Goal: Transaction & Acquisition: Purchase product/service

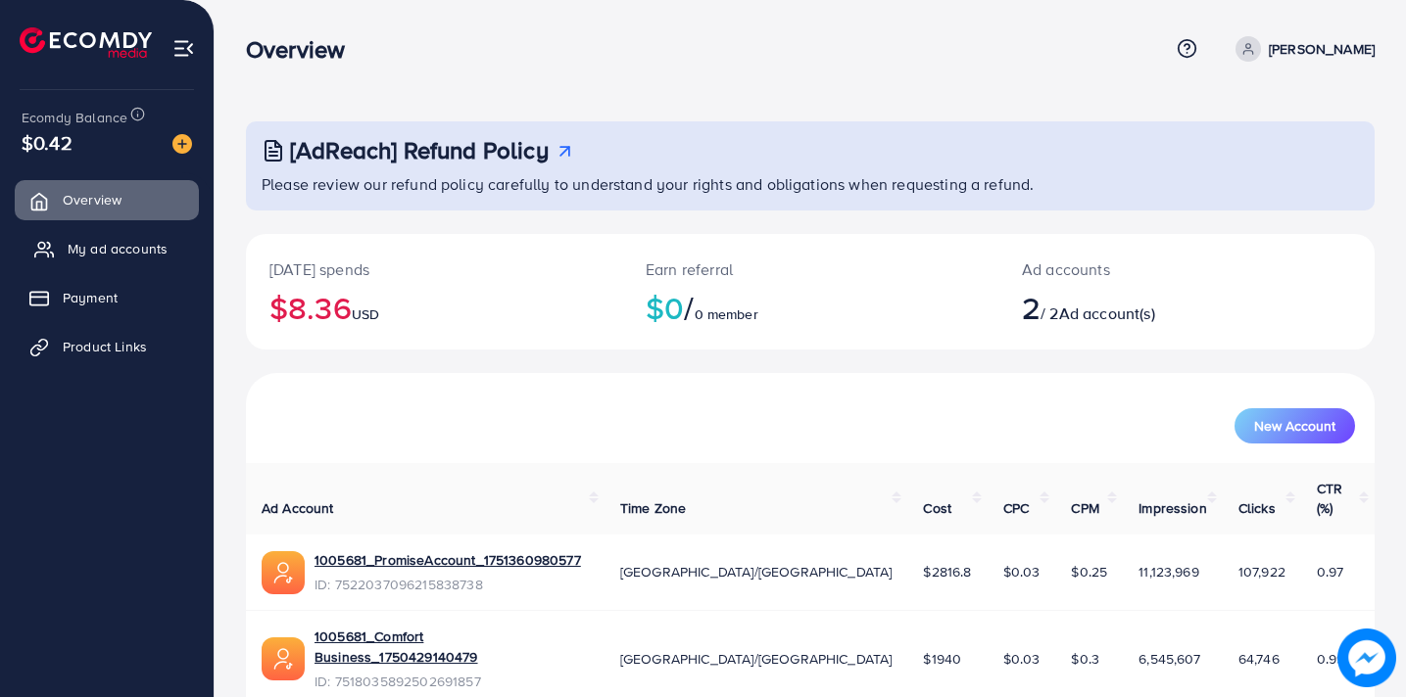
click at [171, 246] on link "My ad accounts" at bounding box center [107, 248] width 184 height 39
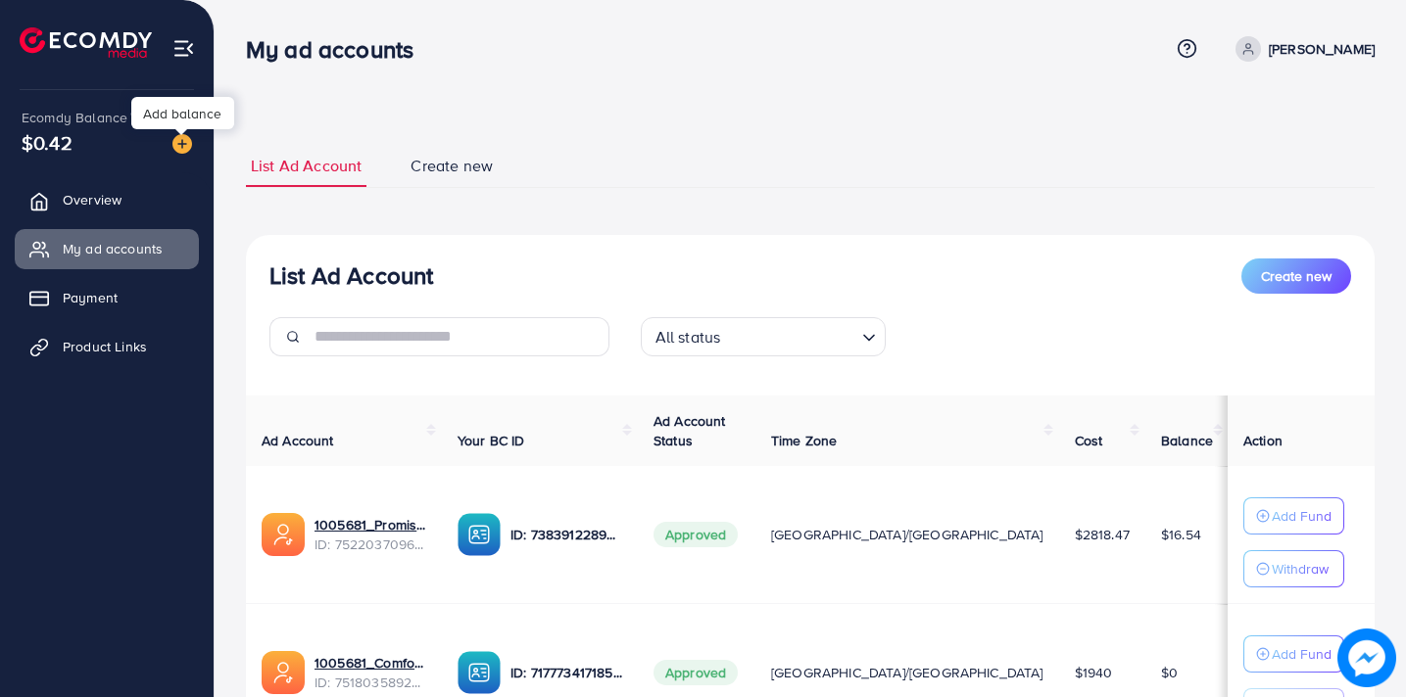
click at [174, 146] on img at bounding box center [182, 144] width 20 height 20
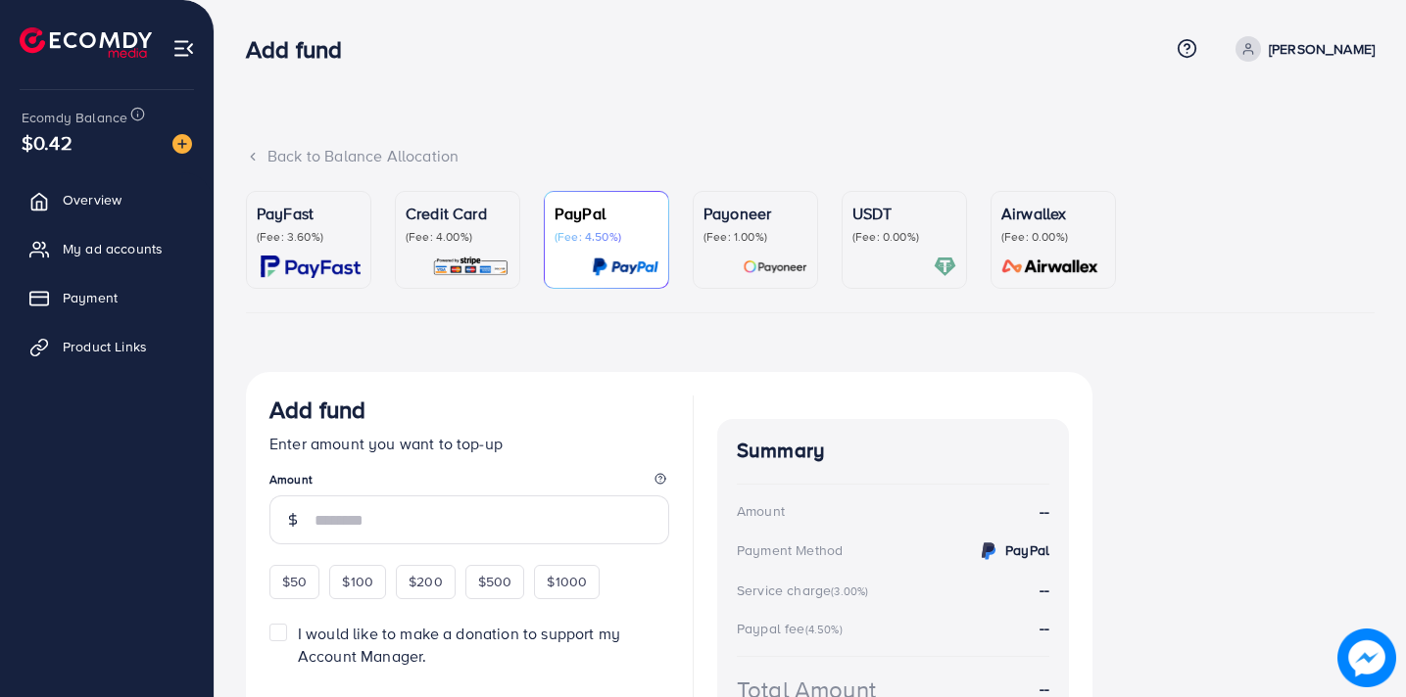
click at [848, 260] on link "USDT (Fee: 0.00%)" at bounding box center [903, 240] width 125 height 98
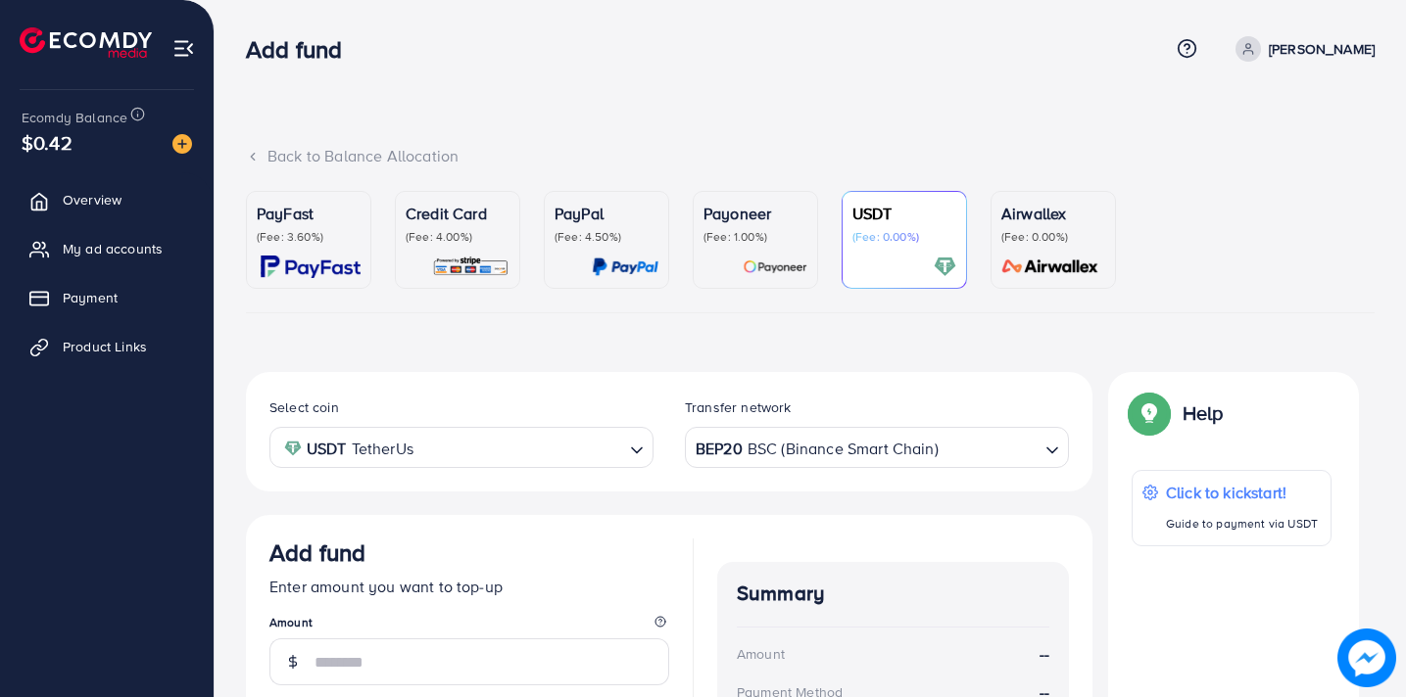
scroll to position [308, 0]
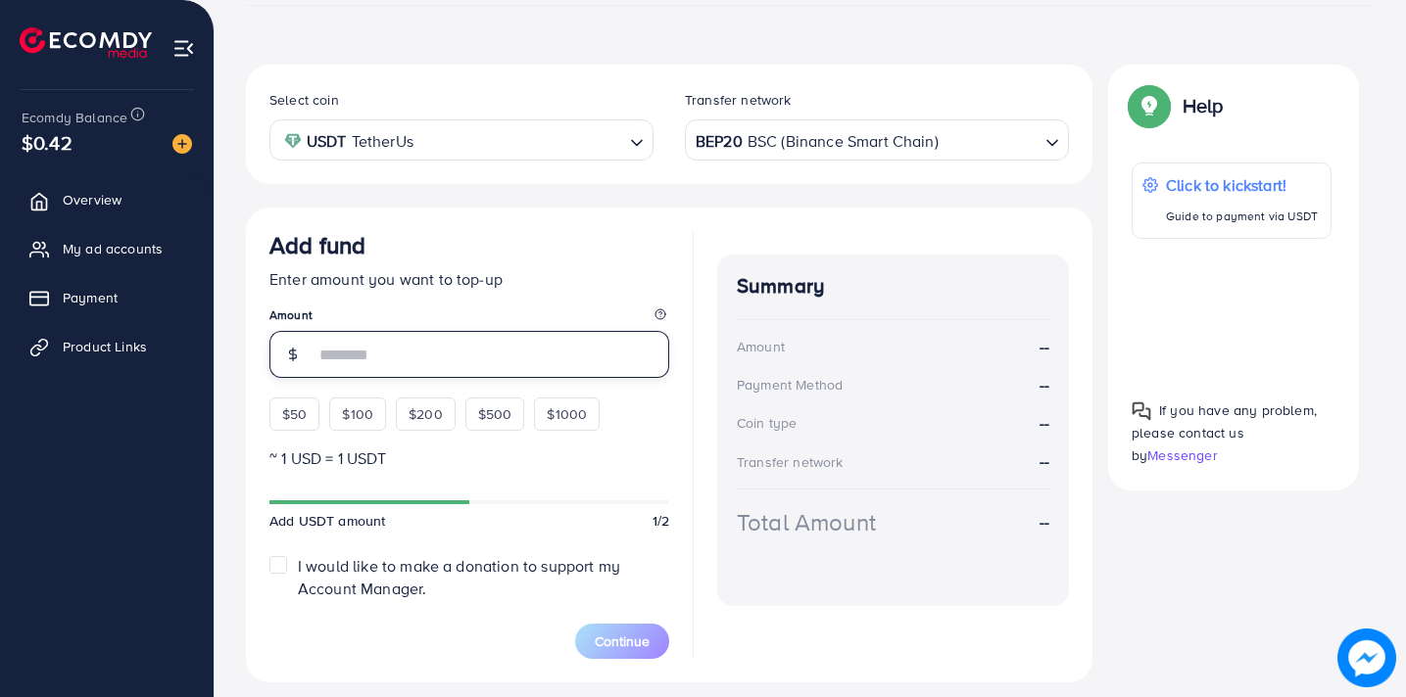
click at [396, 349] on input "number" at bounding box center [491, 354] width 355 height 47
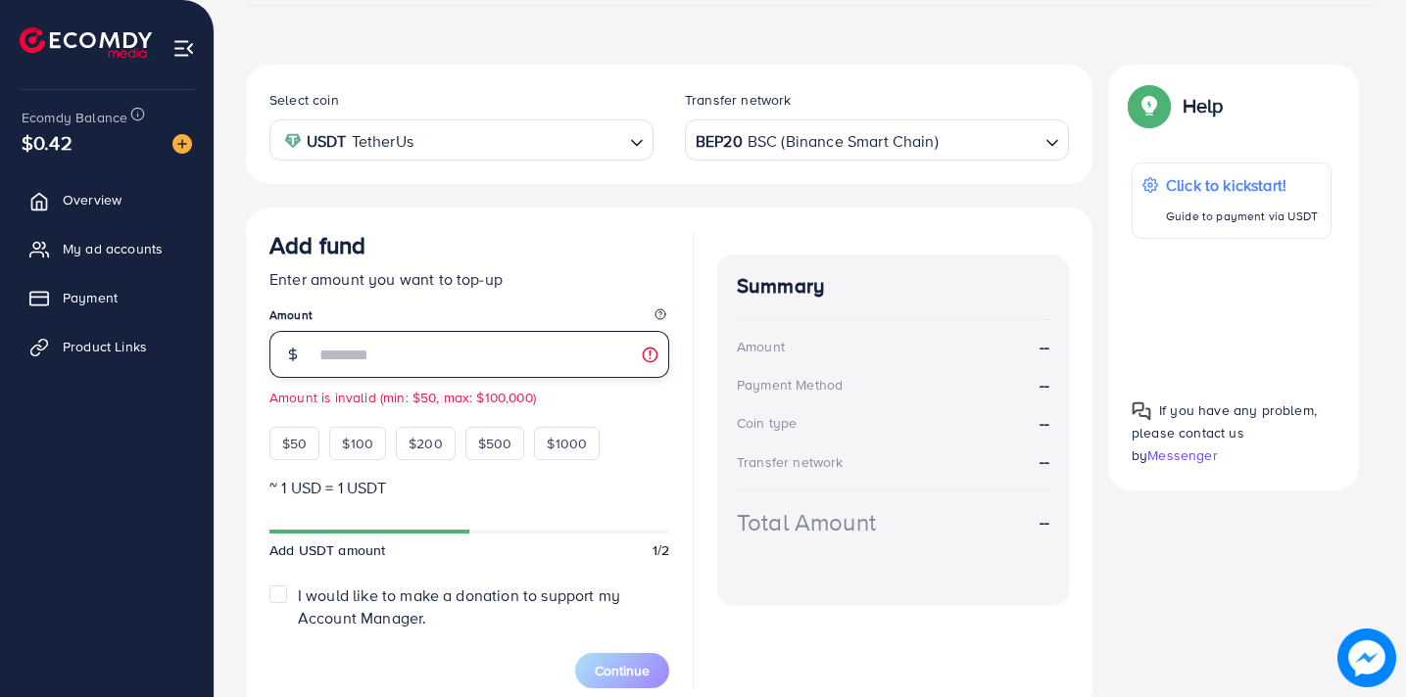
type input "***"
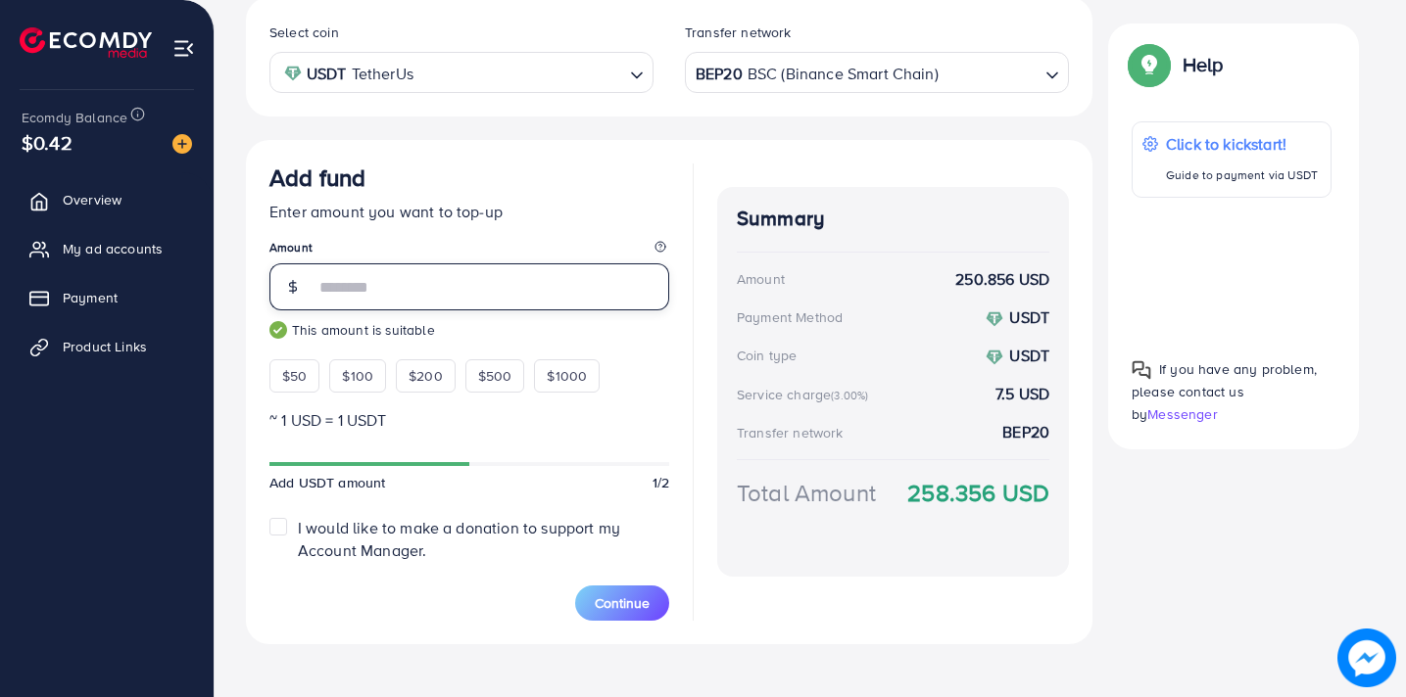
scroll to position [382, 0]
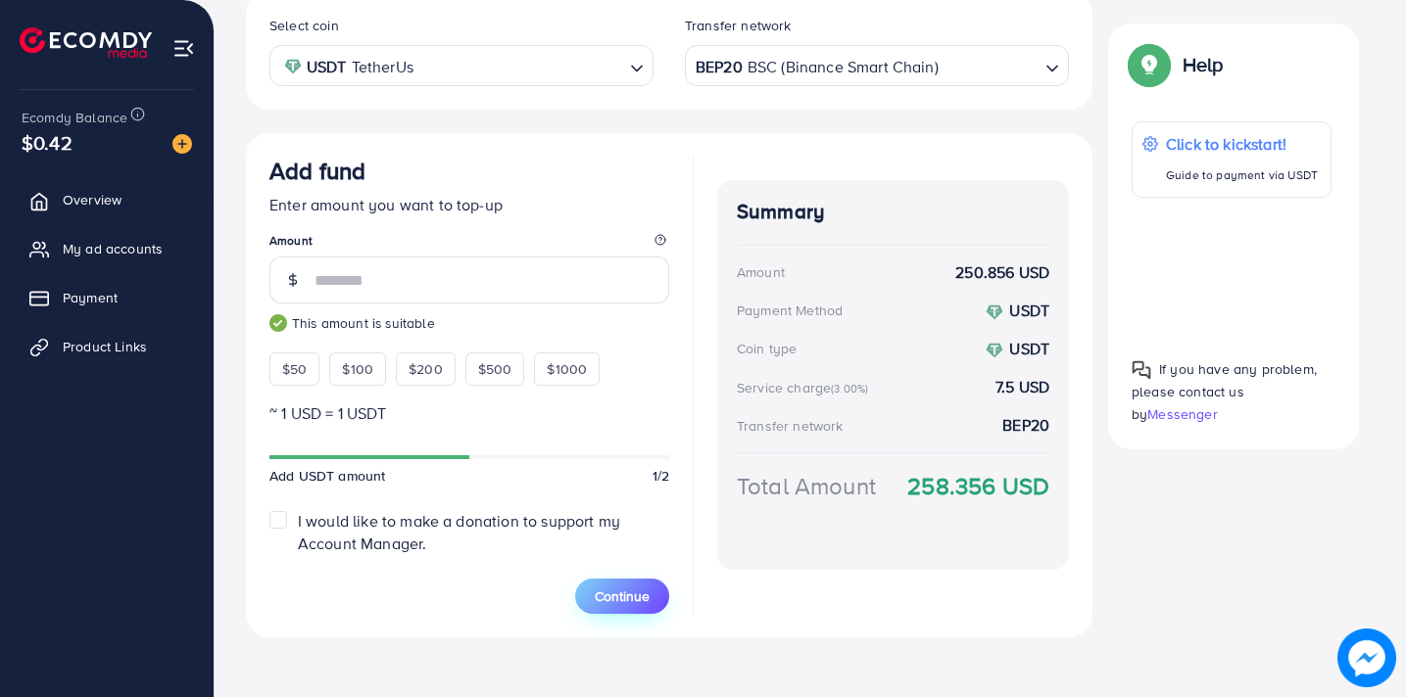
click at [630, 593] on span "Continue" at bounding box center [622, 597] width 55 height 20
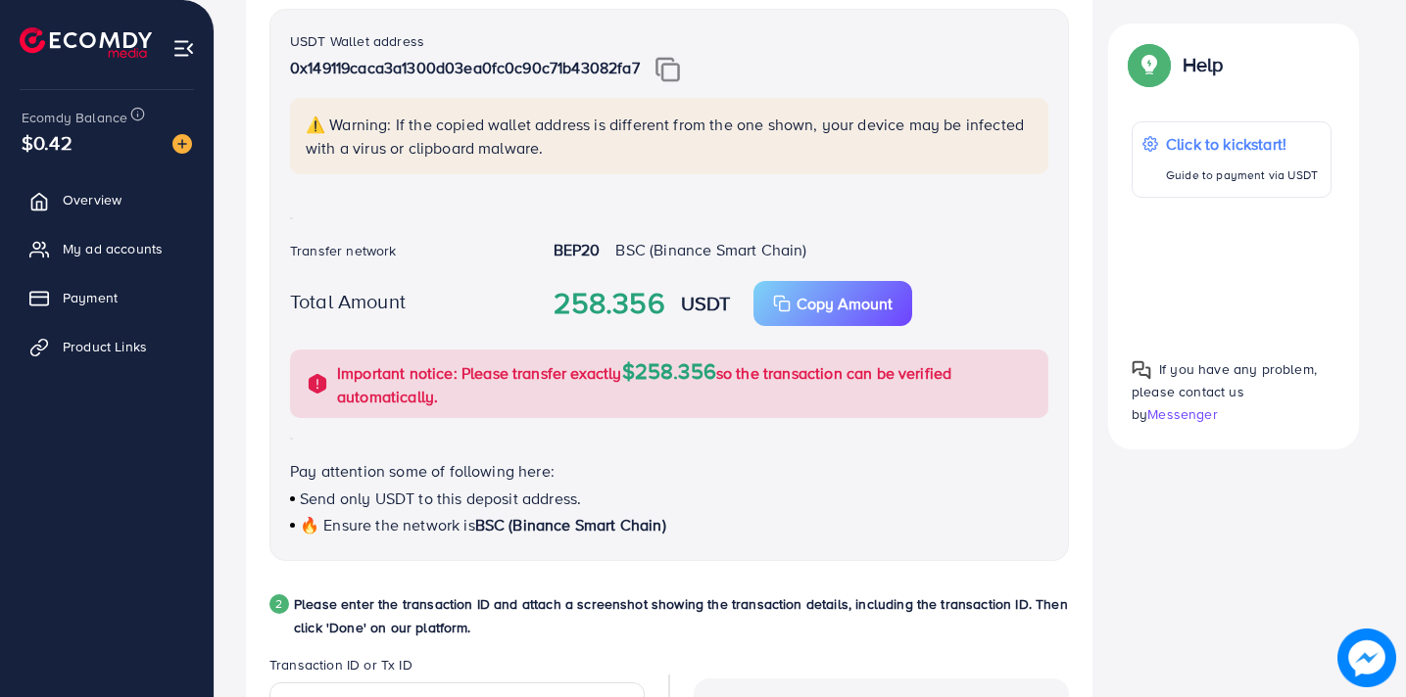
scroll to position [454, 0]
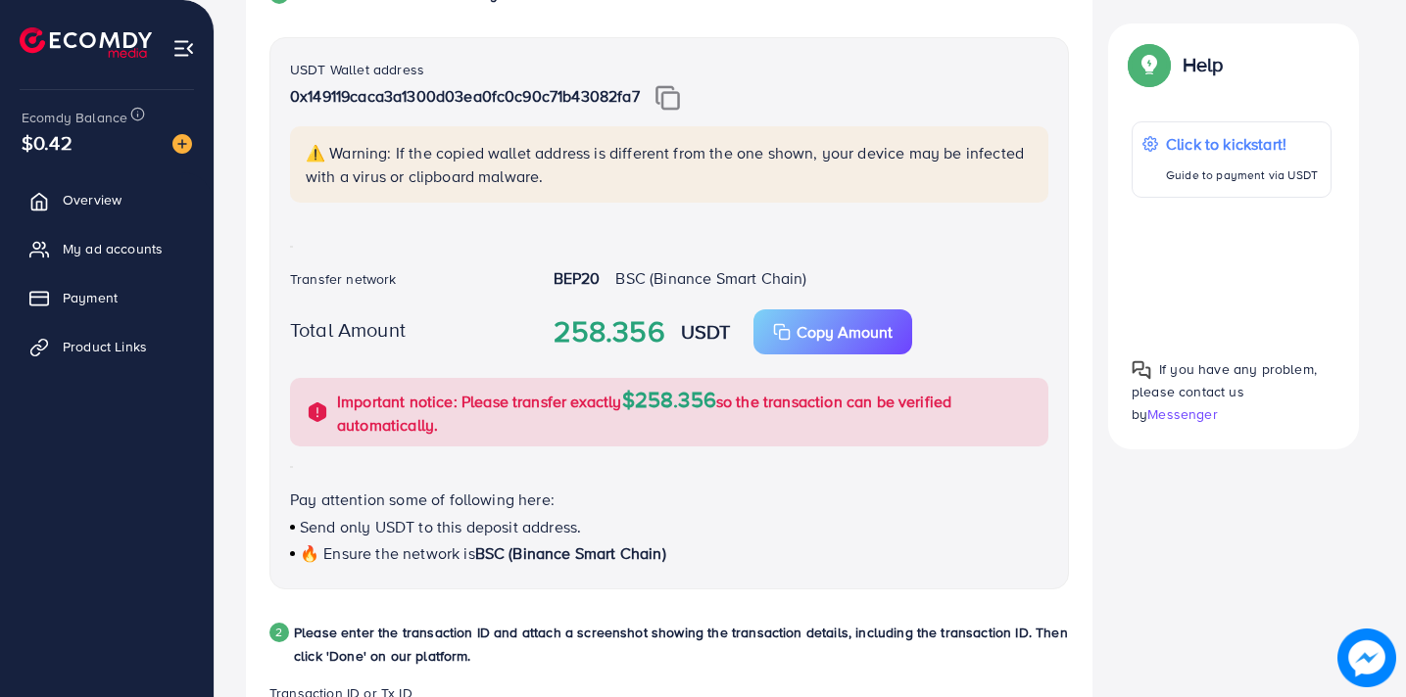
click at [675, 108] on img at bounding box center [667, 97] width 24 height 25
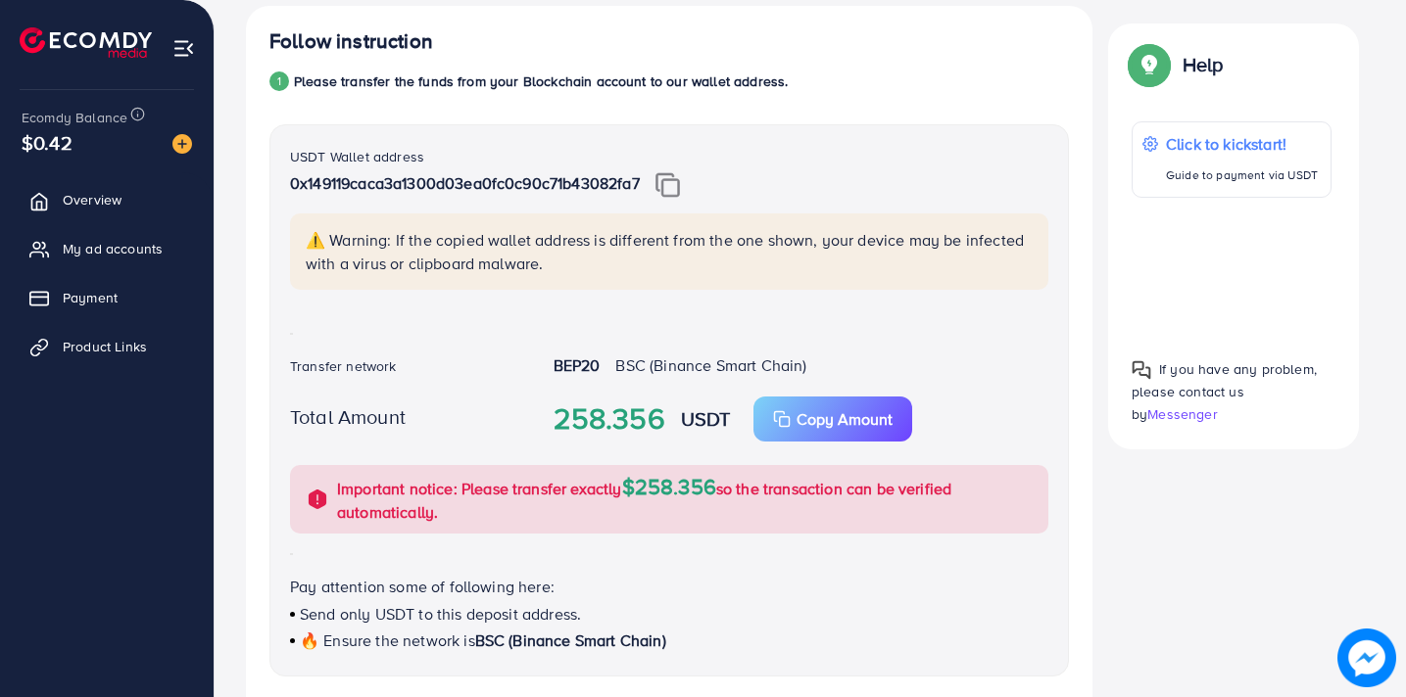
scroll to position [363, 0]
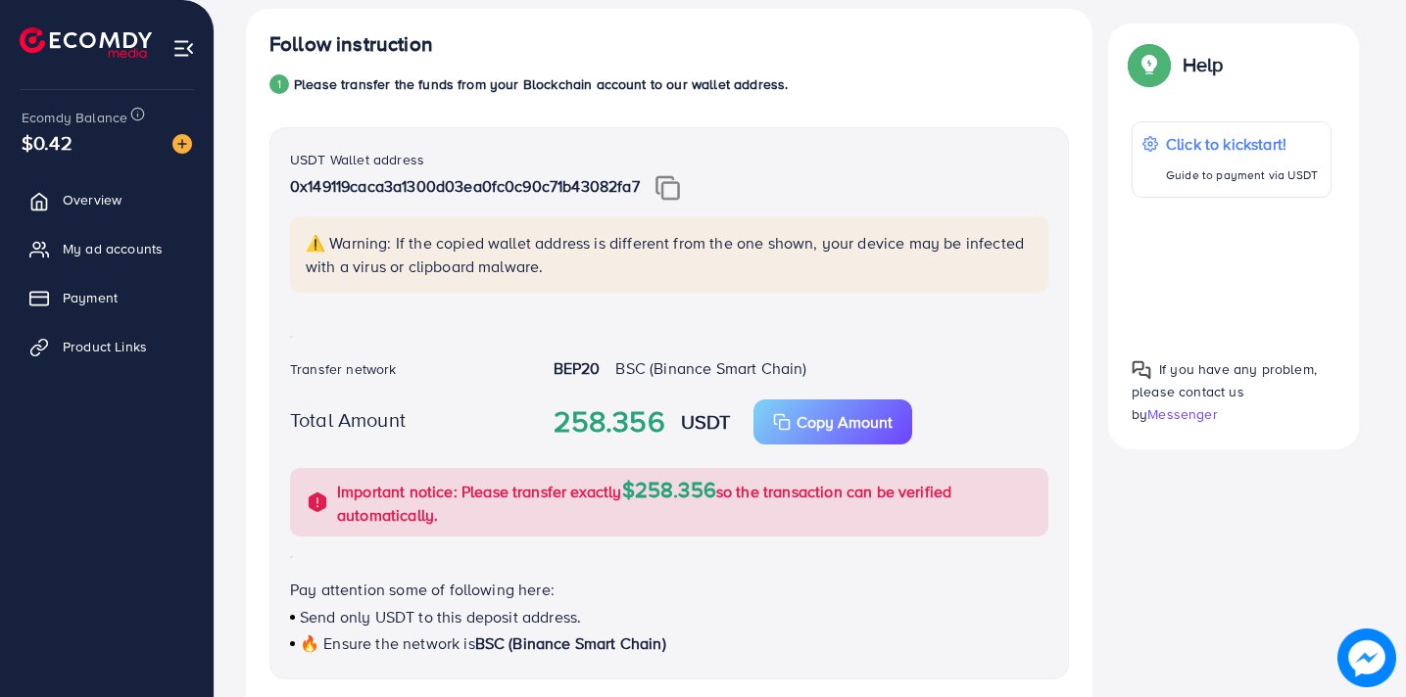
click at [183, 156] on div "$0.42" at bounding box center [107, 142] width 170 height 28
click at [182, 142] on img at bounding box center [182, 144] width 20 height 20
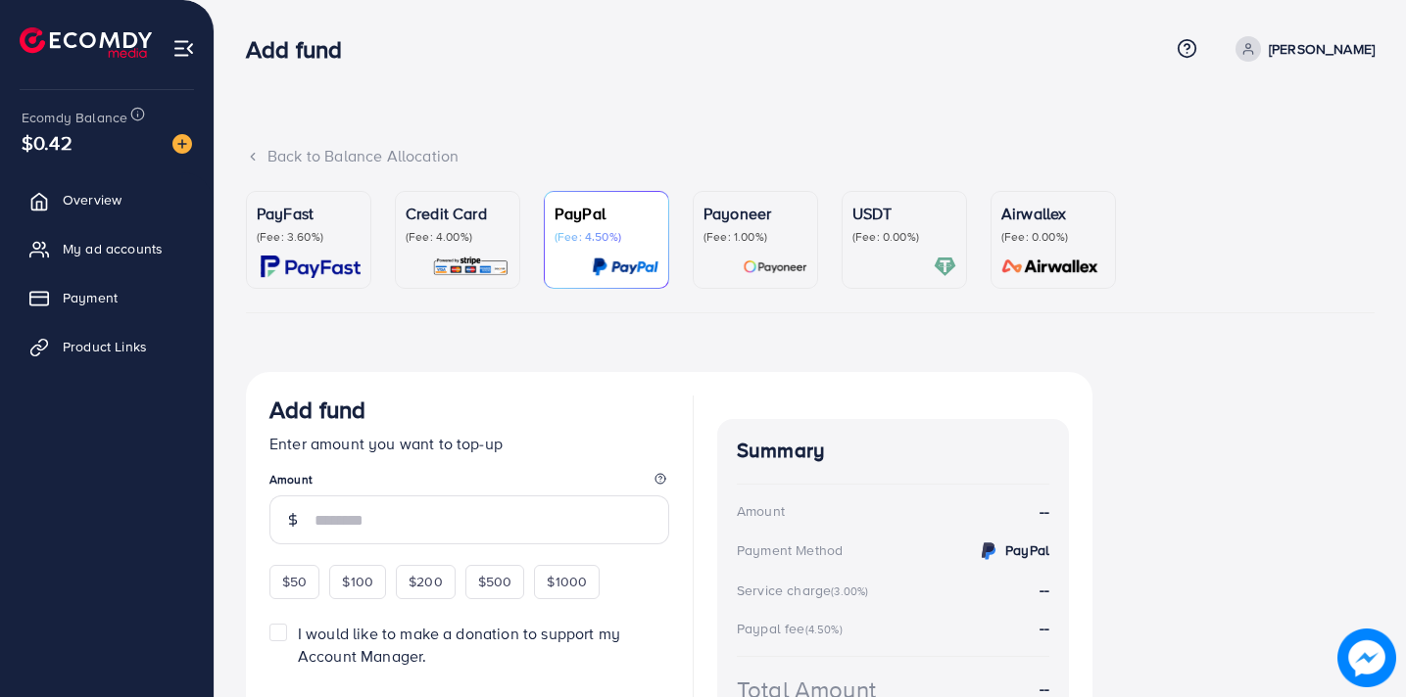
click at [459, 242] on p "(Fee: 4.00%)" at bounding box center [458, 237] width 104 height 16
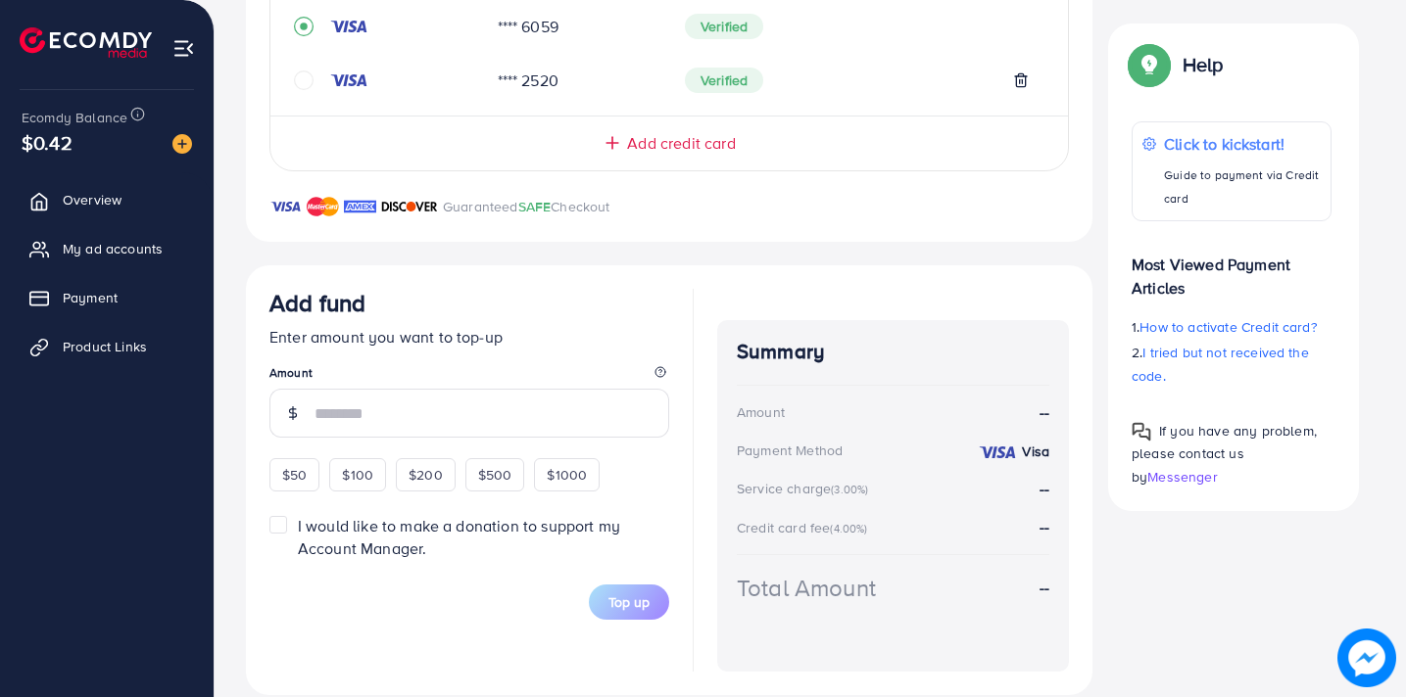
scroll to position [521, 0]
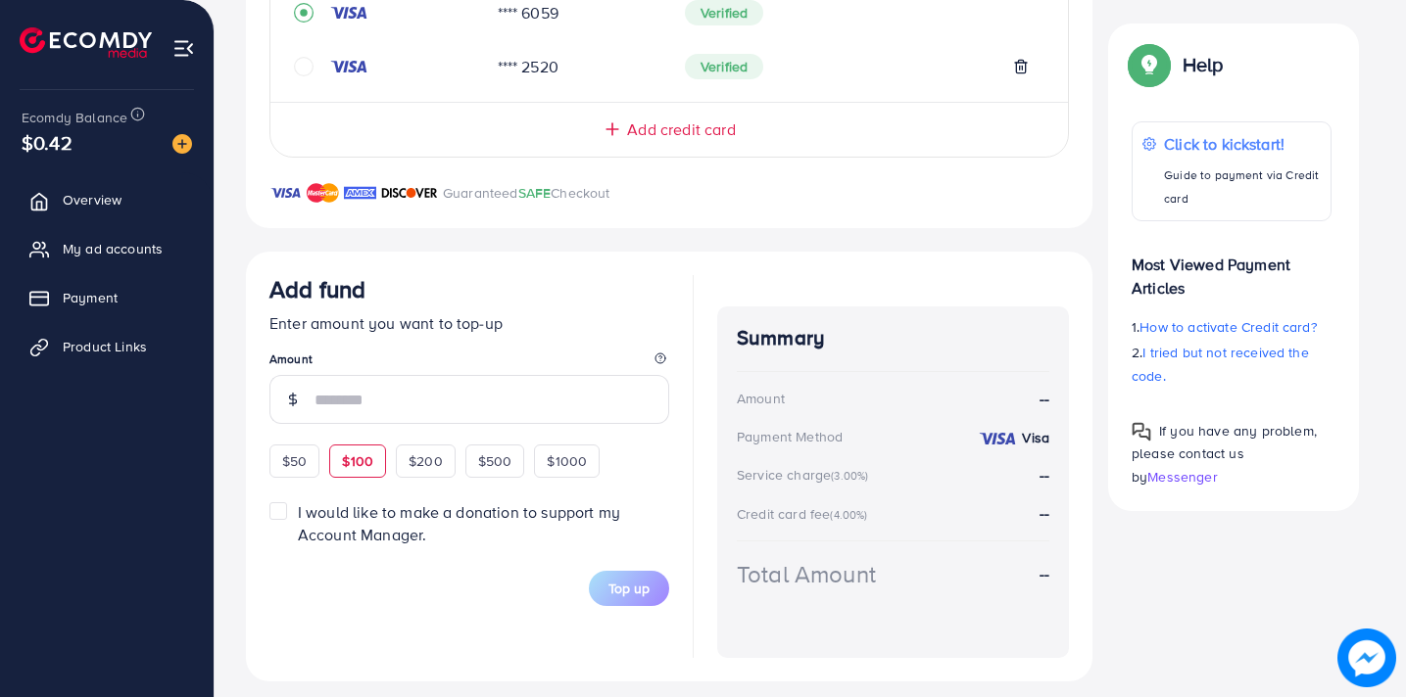
click at [362, 458] on span "$100" at bounding box center [357, 462] width 31 height 20
type input "***"
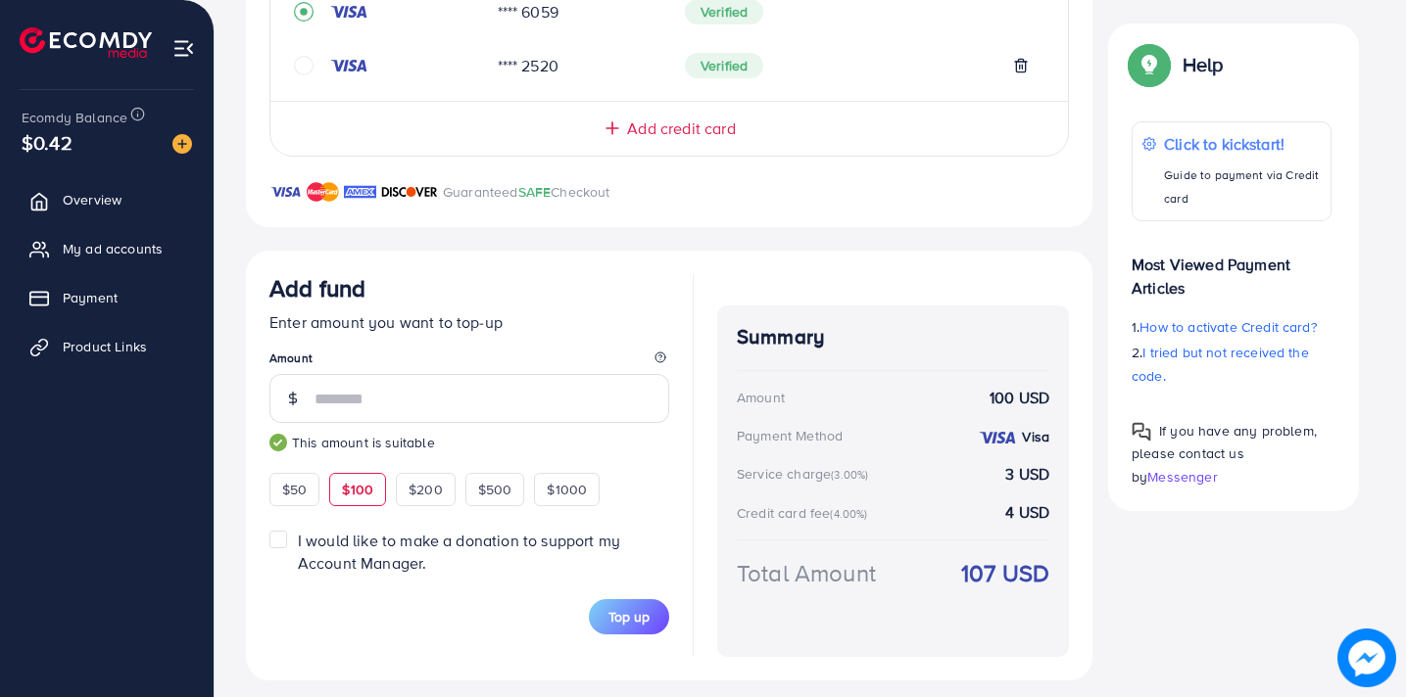
scroll to position [537, 0]
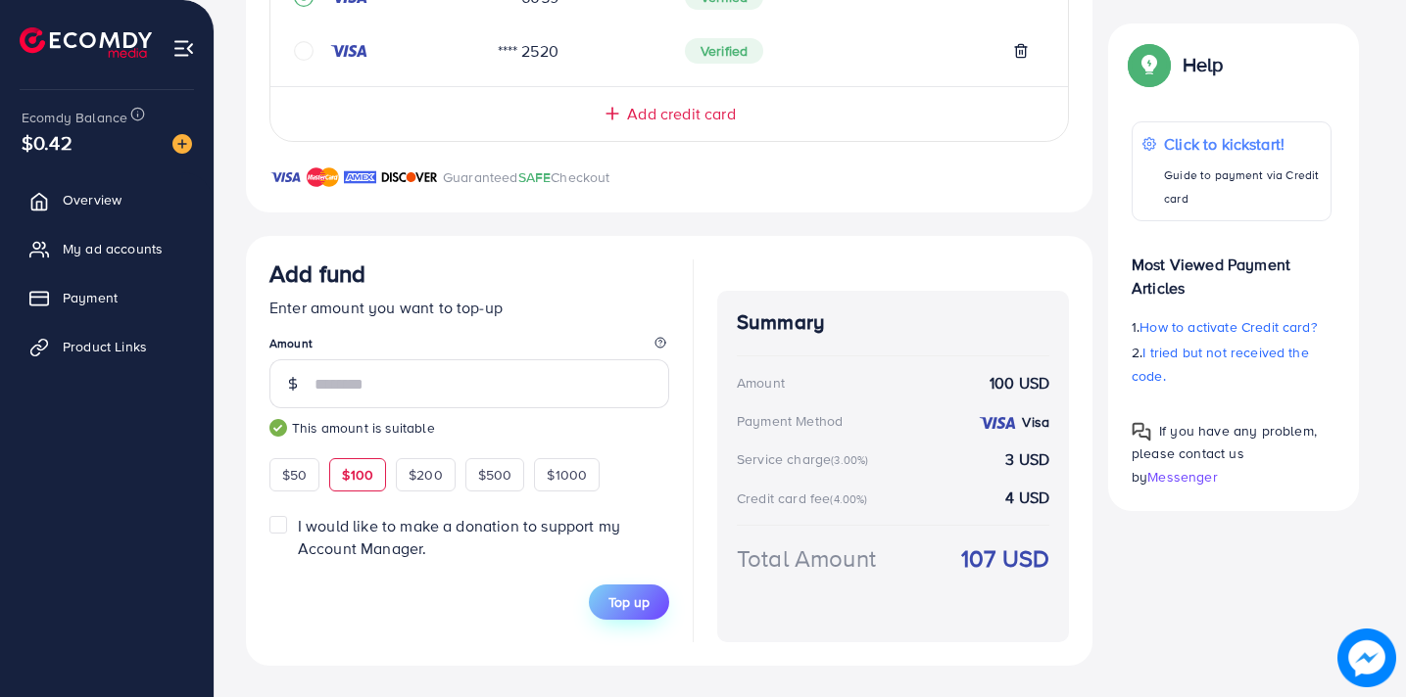
click at [625, 610] on span "Top up" at bounding box center [628, 603] width 41 height 20
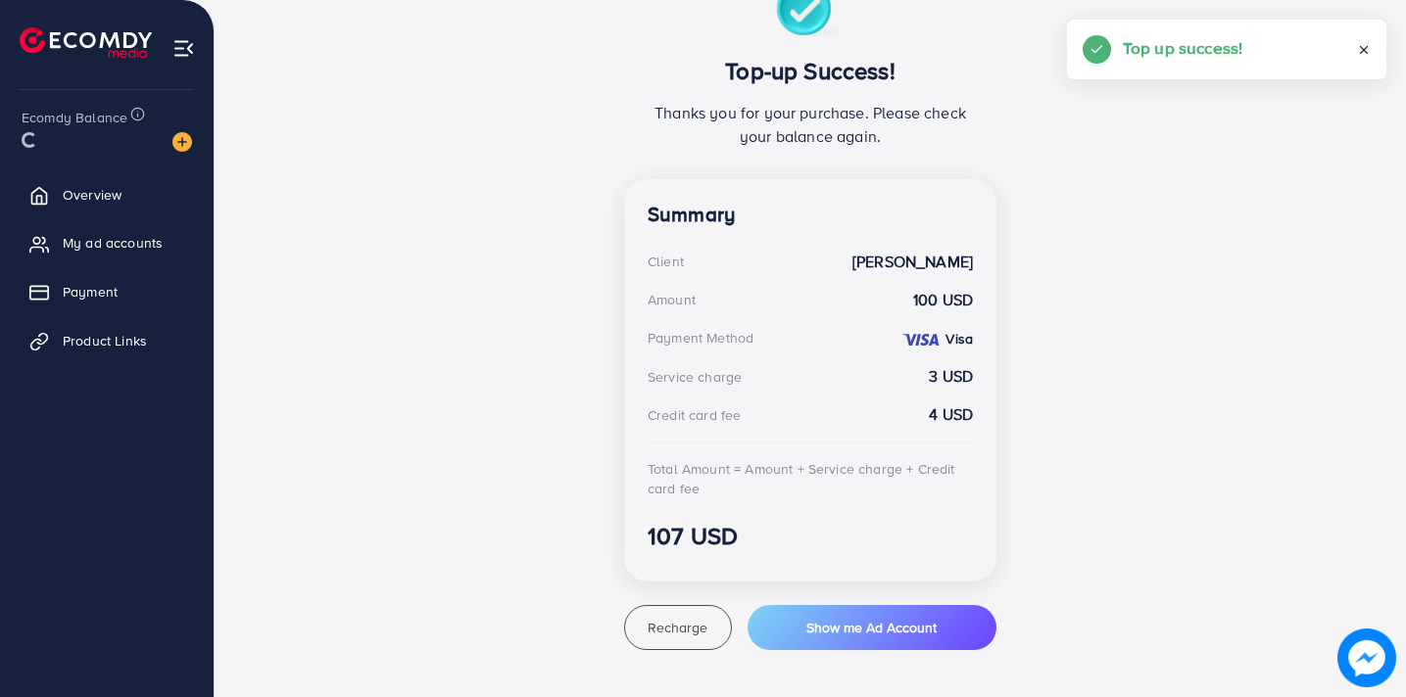
scroll to position [391, 0]
click at [89, 250] on span "My ad accounts" at bounding box center [118, 249] width 100 height 20
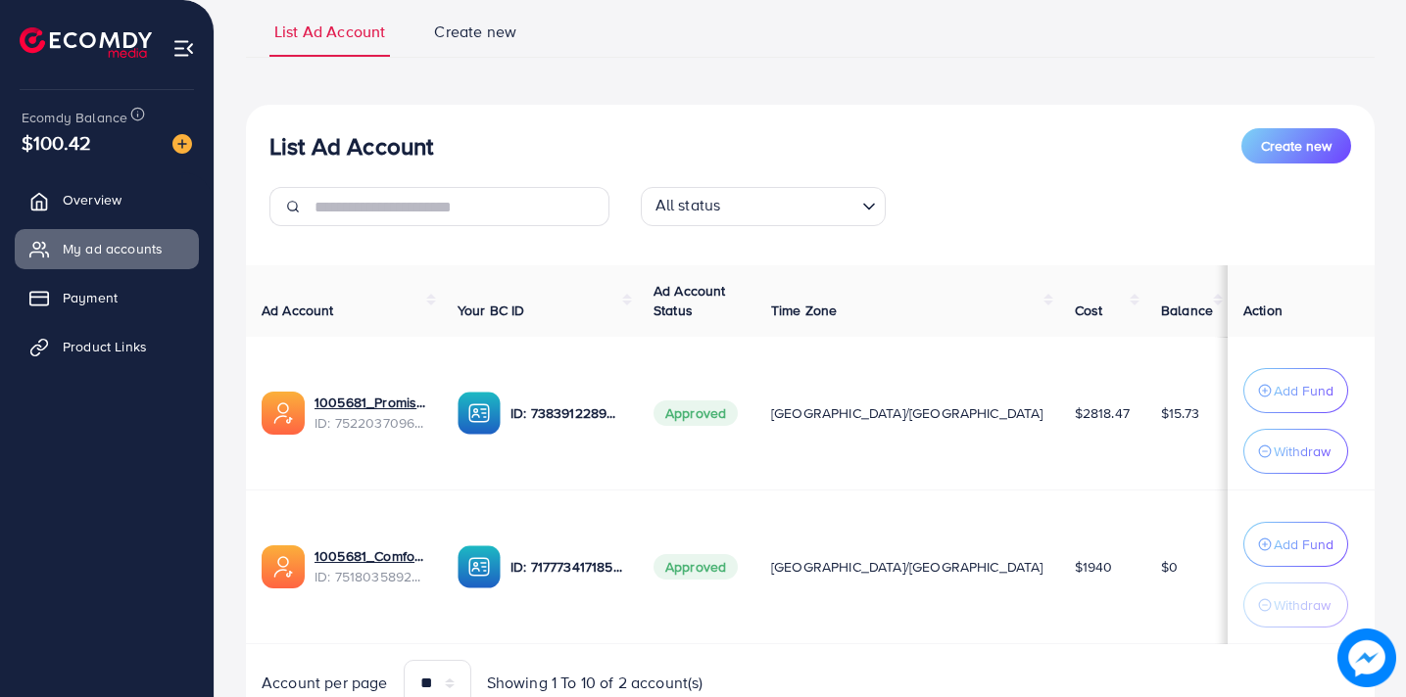
scroll to position [228, 0]
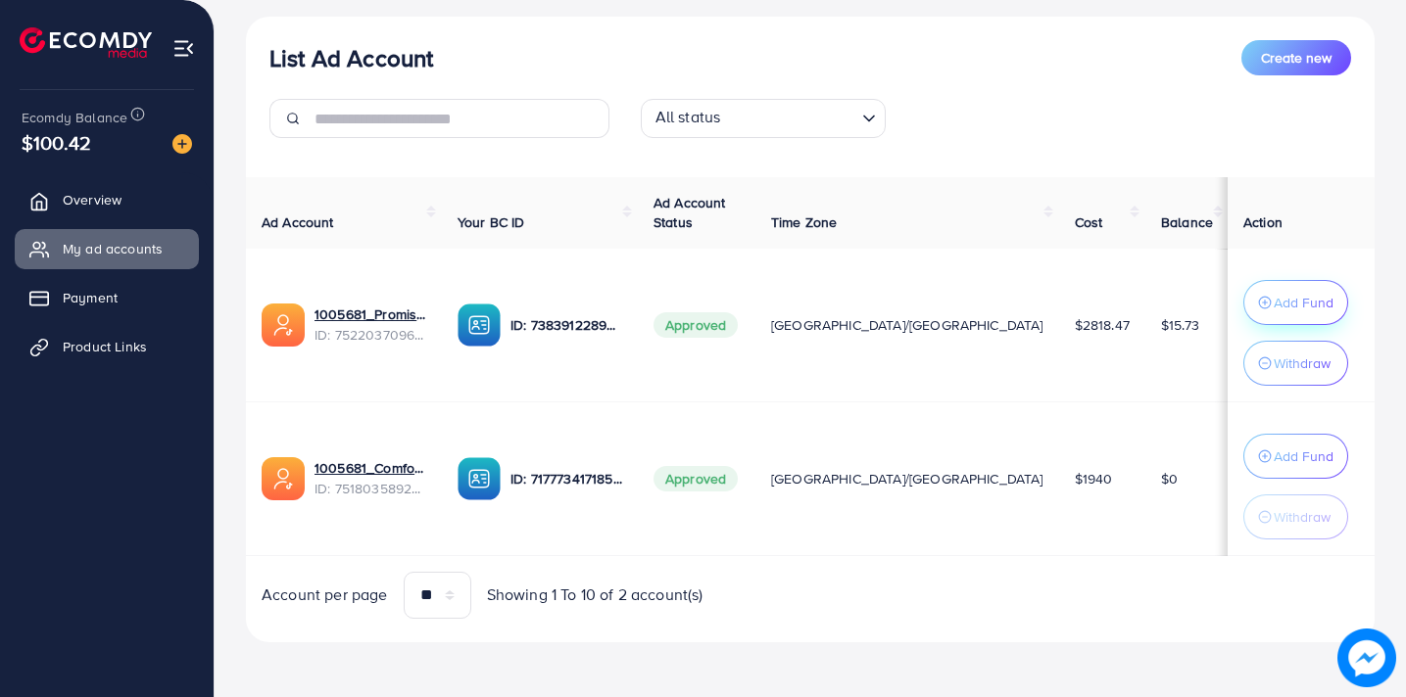
click at [1273, 299] on p "Add Fund" at bounding box center [1303, 303] width 60 height 24
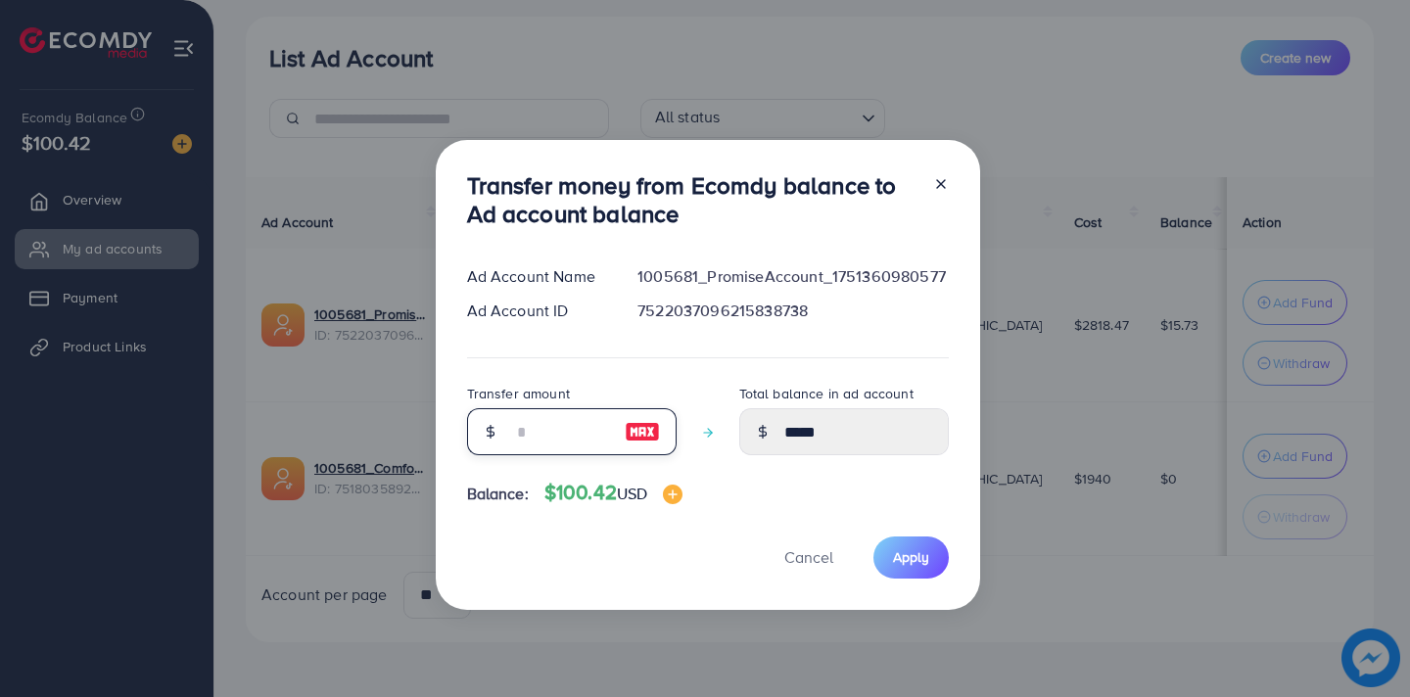
click at [595, 440] on input "number" at bounding box center [561, 431] width 98 height 47
click at [633, 425] on img at bounding box center [642, 432] width 35 height 24
type input "***"
type input "******"
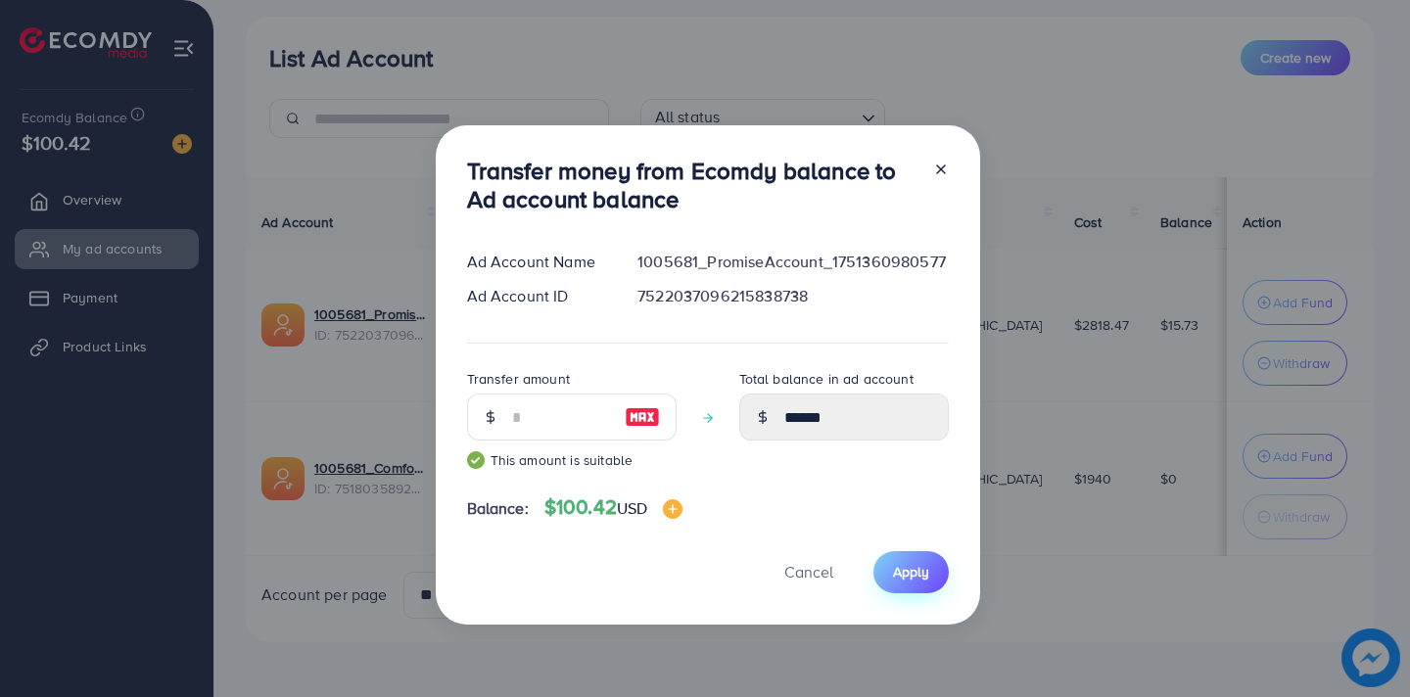
click at [922, 557] on button "Apply" at bounding box center [911, 572] width 75 height 42
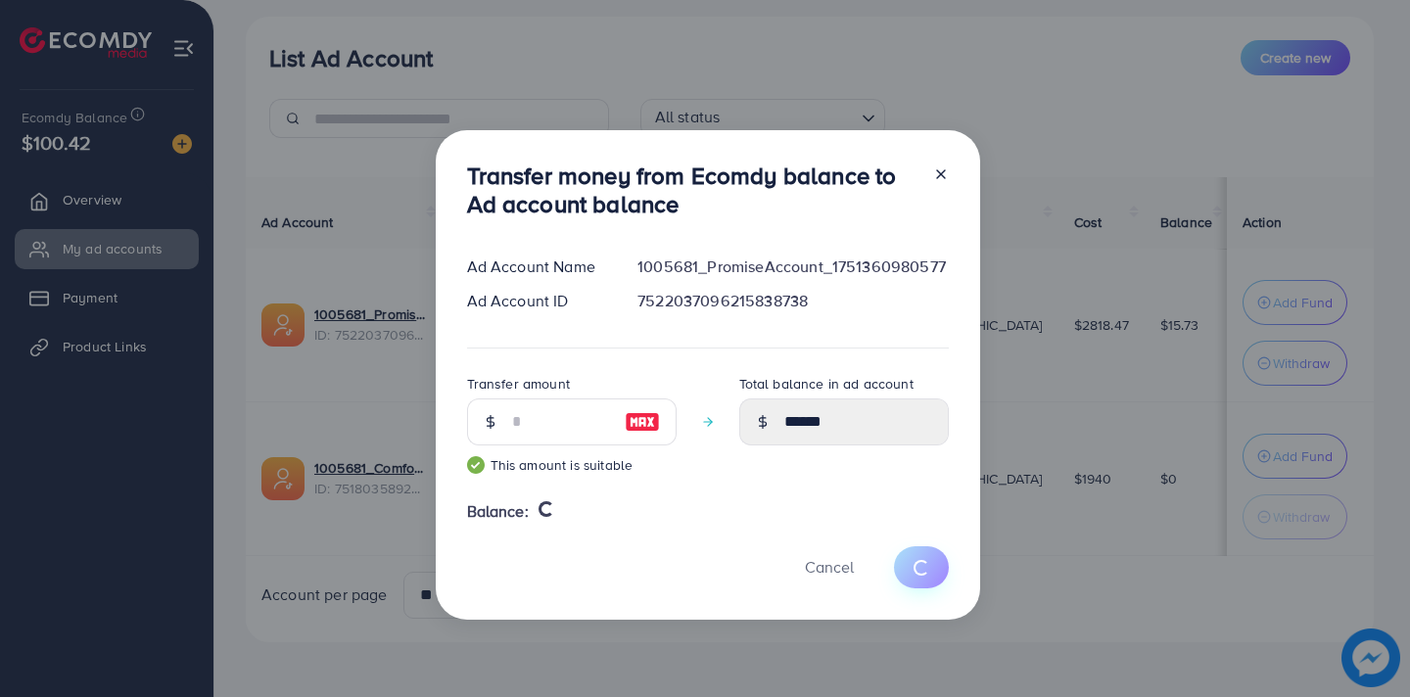
type input "*****"
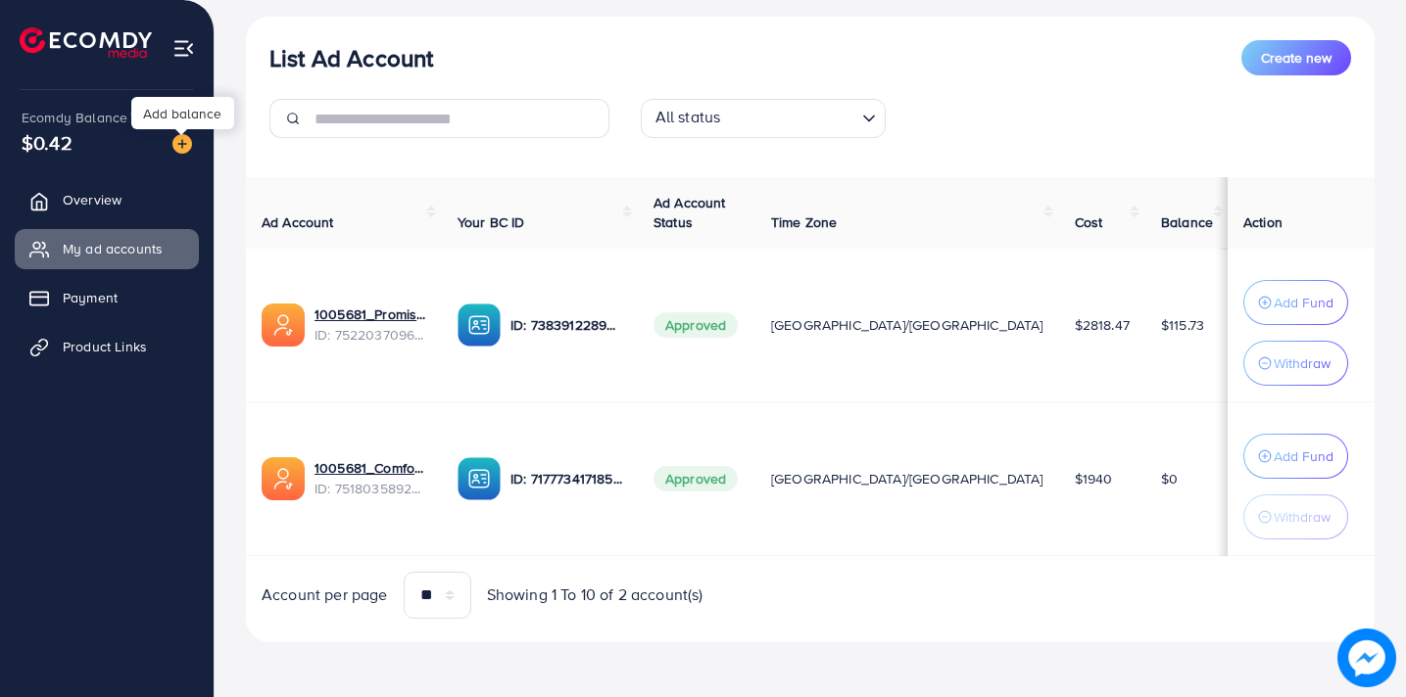
click at [178, 147] on img at bounding box center [182, 144] width 20 height 20
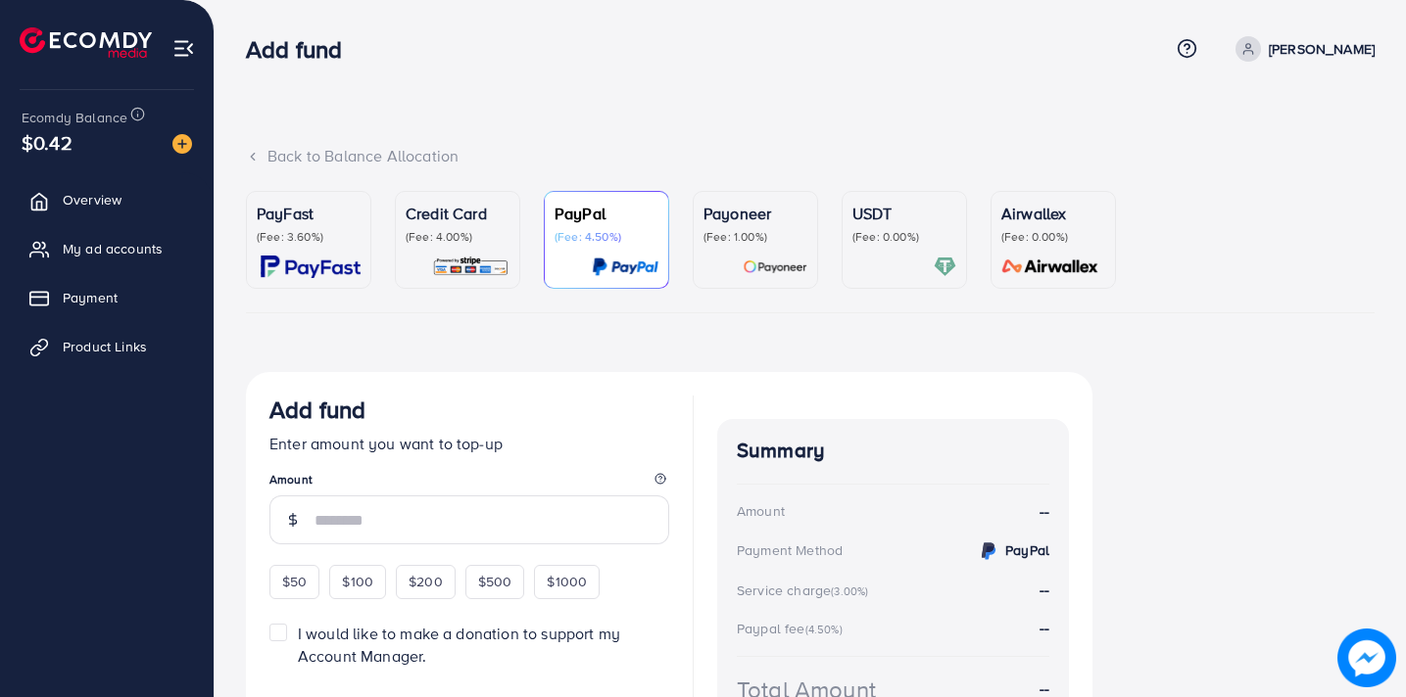
click at [729, 241] on p "(Fee: 1.00%)" at bounding box center [755, 237] width 104 height 16
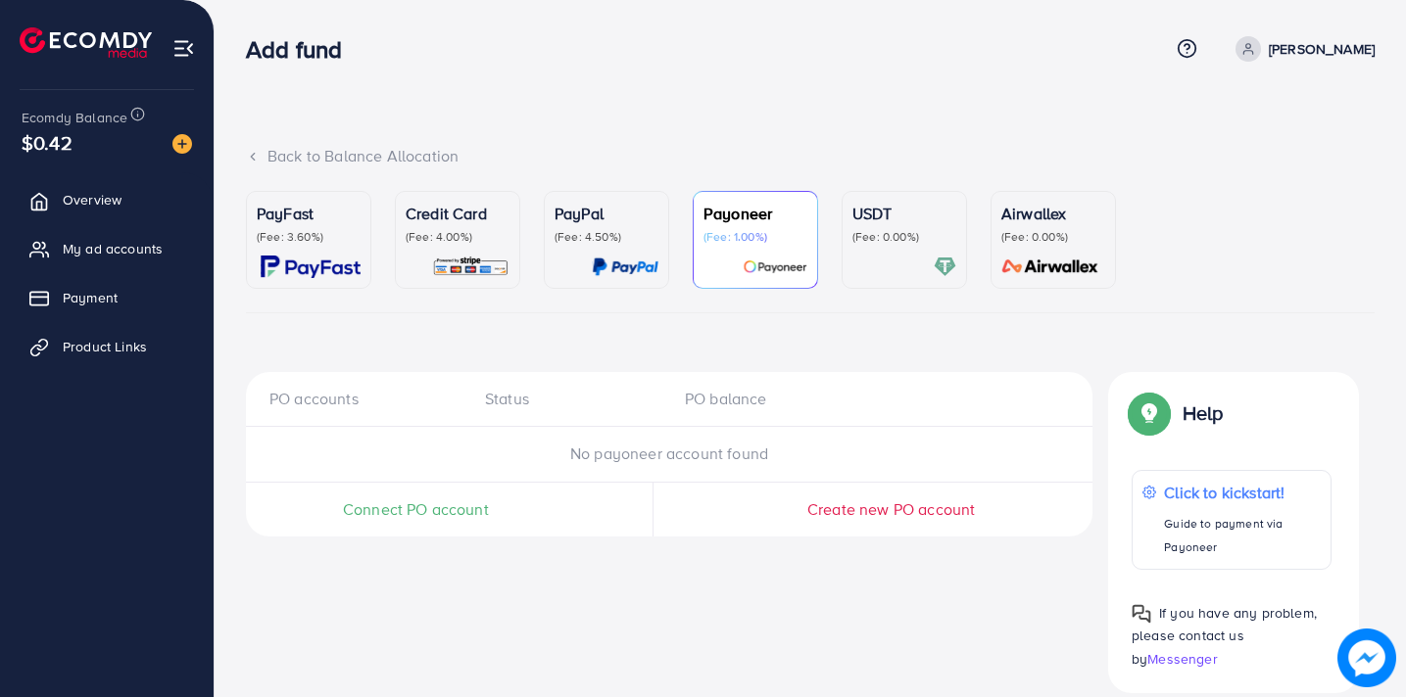
scroll to position [27, 0]
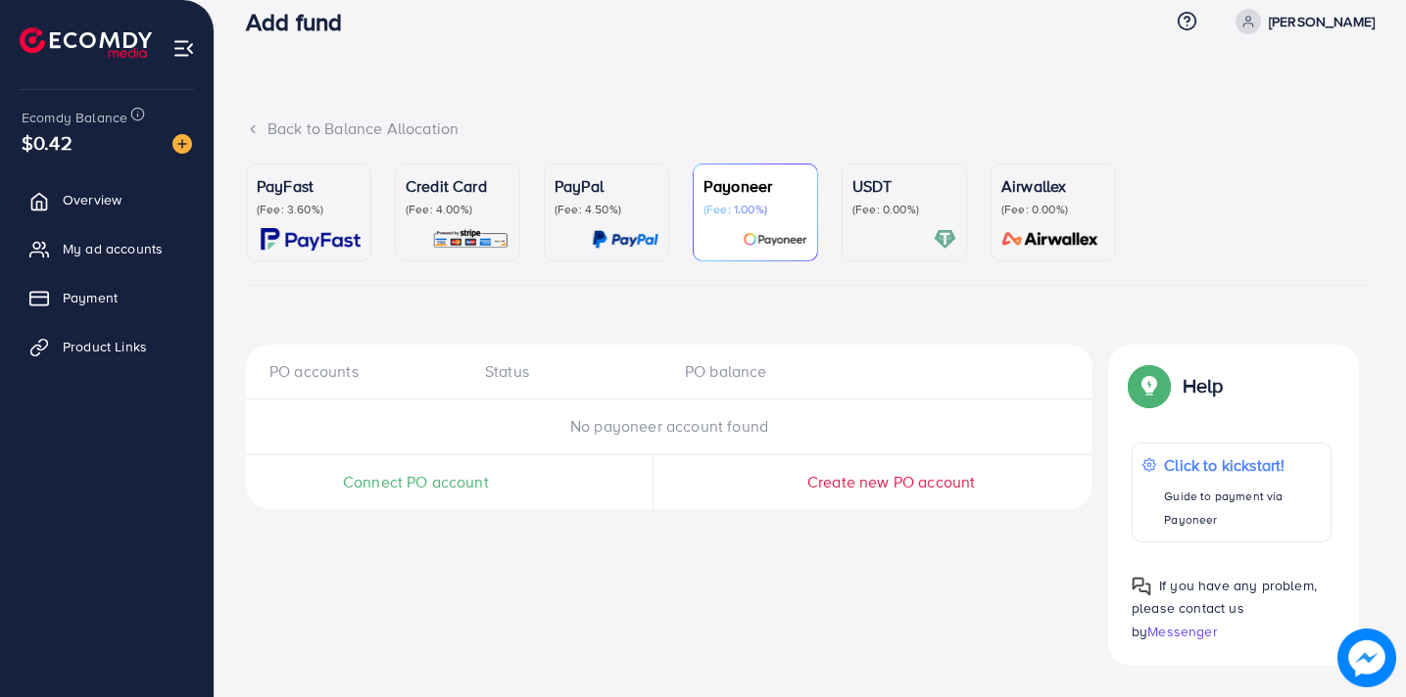
click at [1048, 219] on div "Airwallex (Fee: 0.00%)" at bounding box center [1053, 212] width 104 height 76
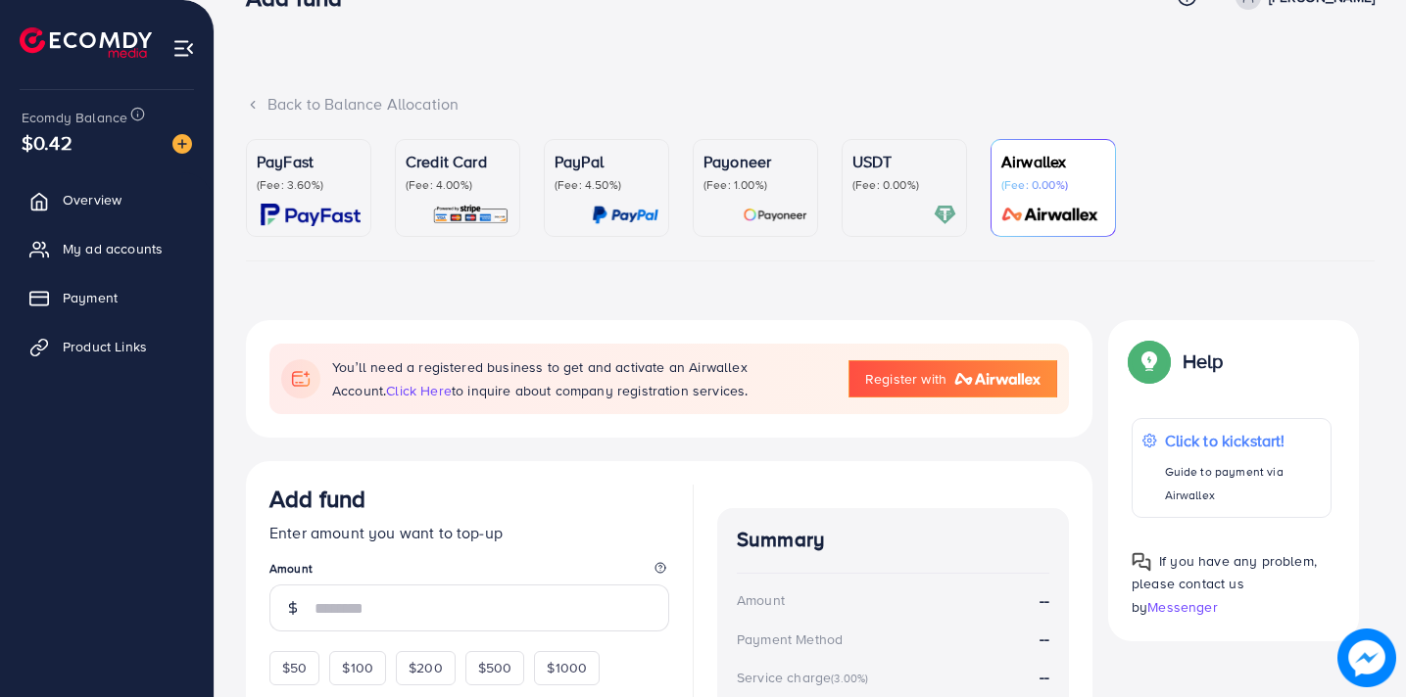
scroll to position [54, 0]
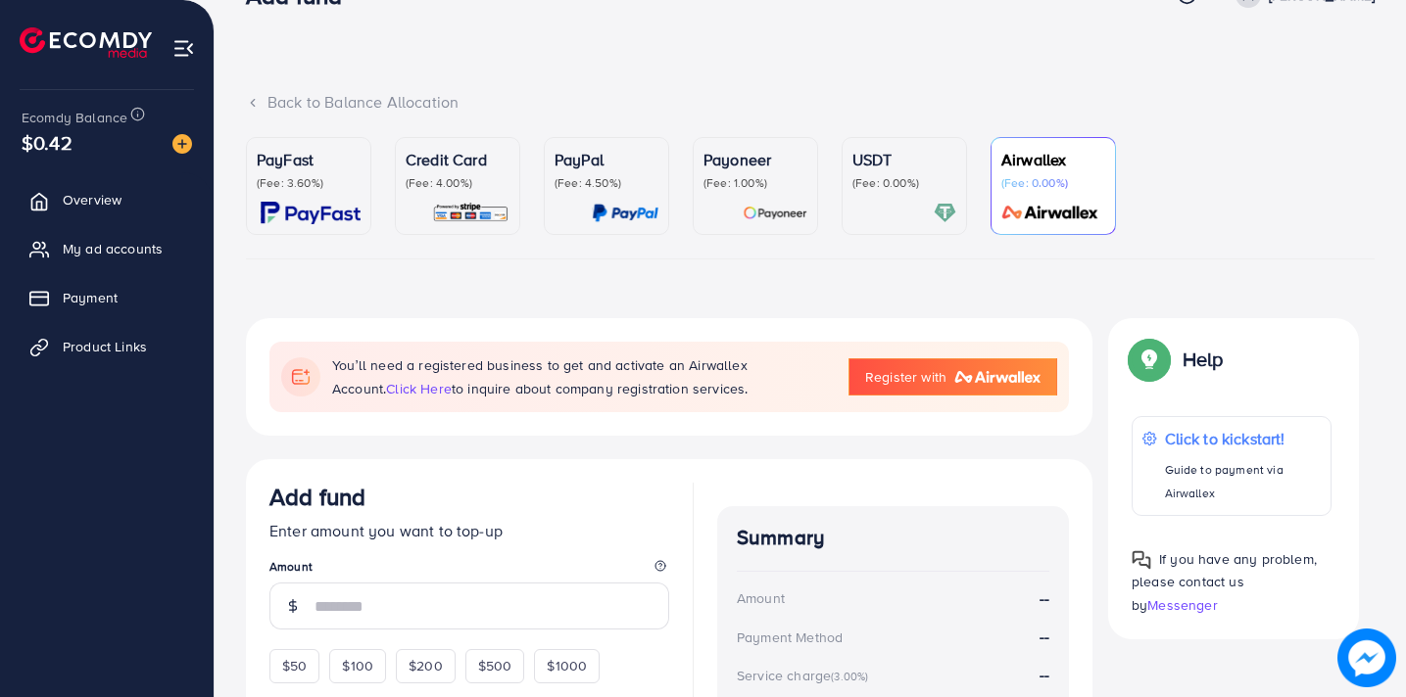
click at [902, 388] on link "Register with" at bounding box center [952, 376] width 209 height 37
click at [491, 161] on p "Credit Card" at bounding box center [458, 160] width 104 height 24
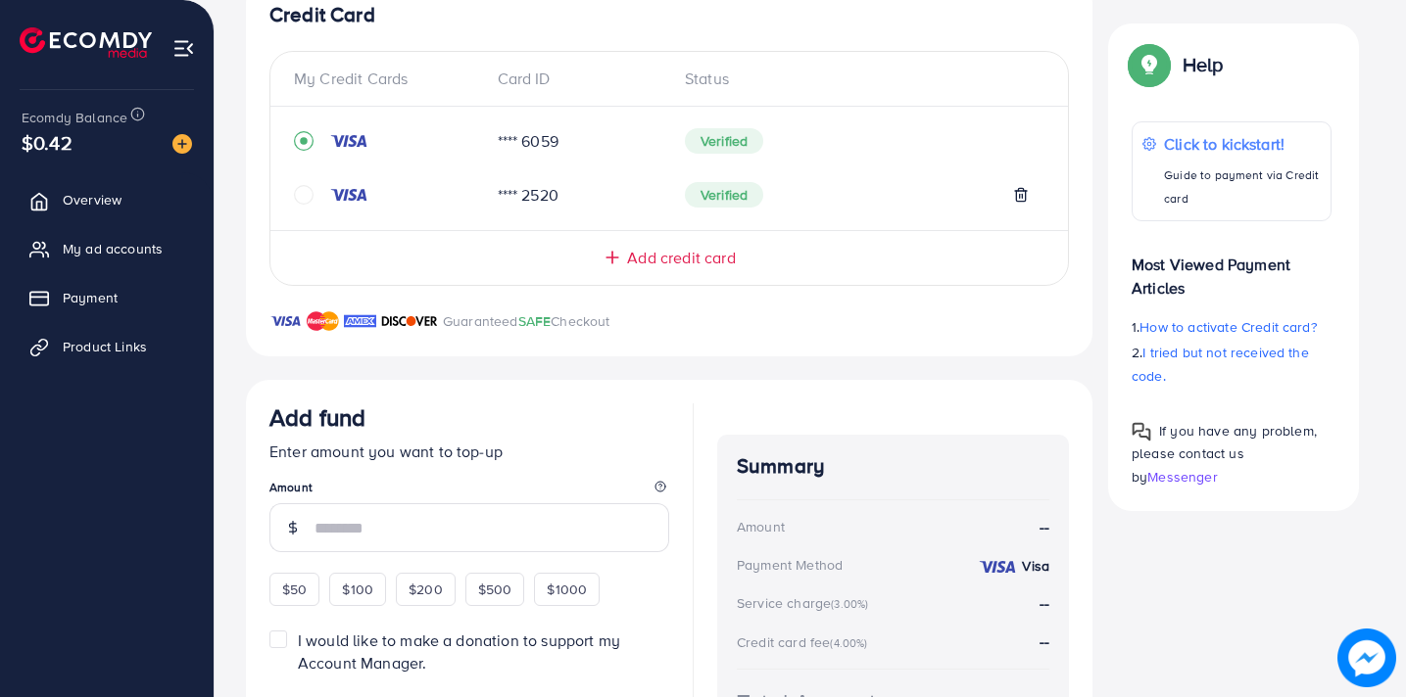
scroll to position [396, 0]
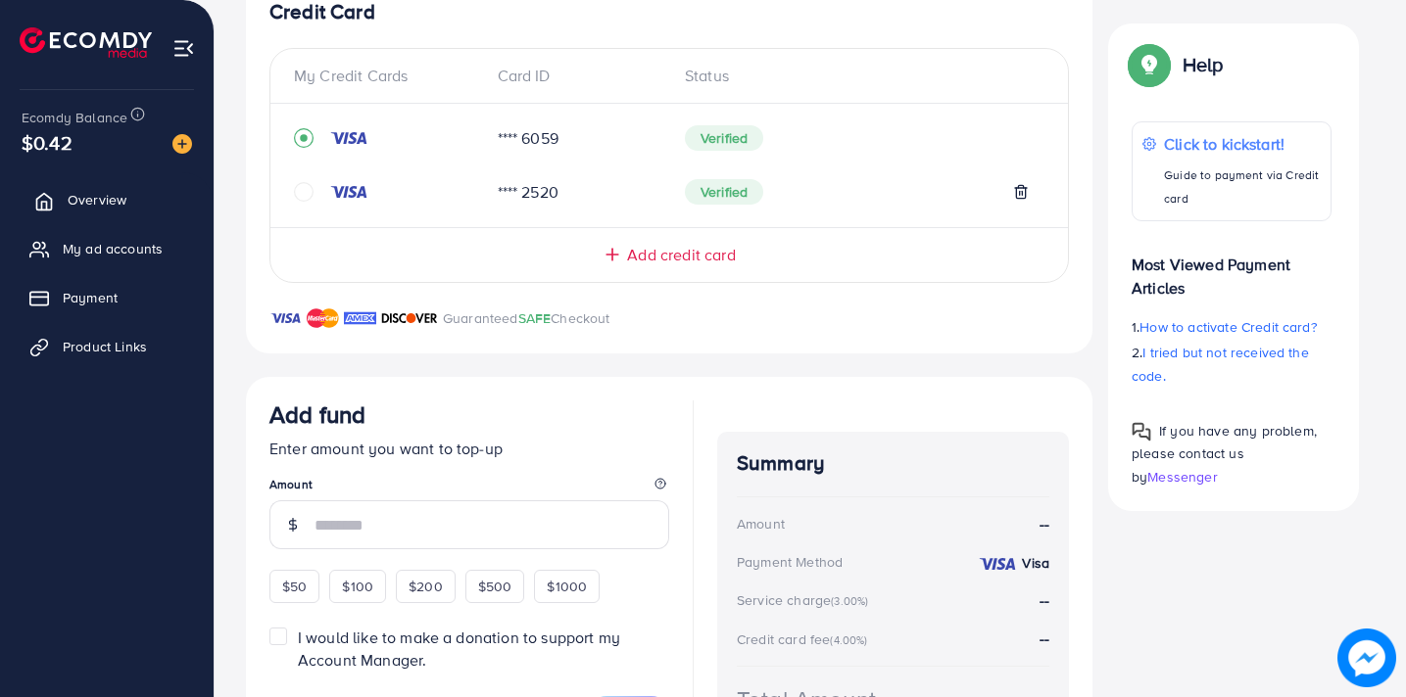
click at [148, 192] on link "Overview" at bounding box center [107, 199] width 184 height 39
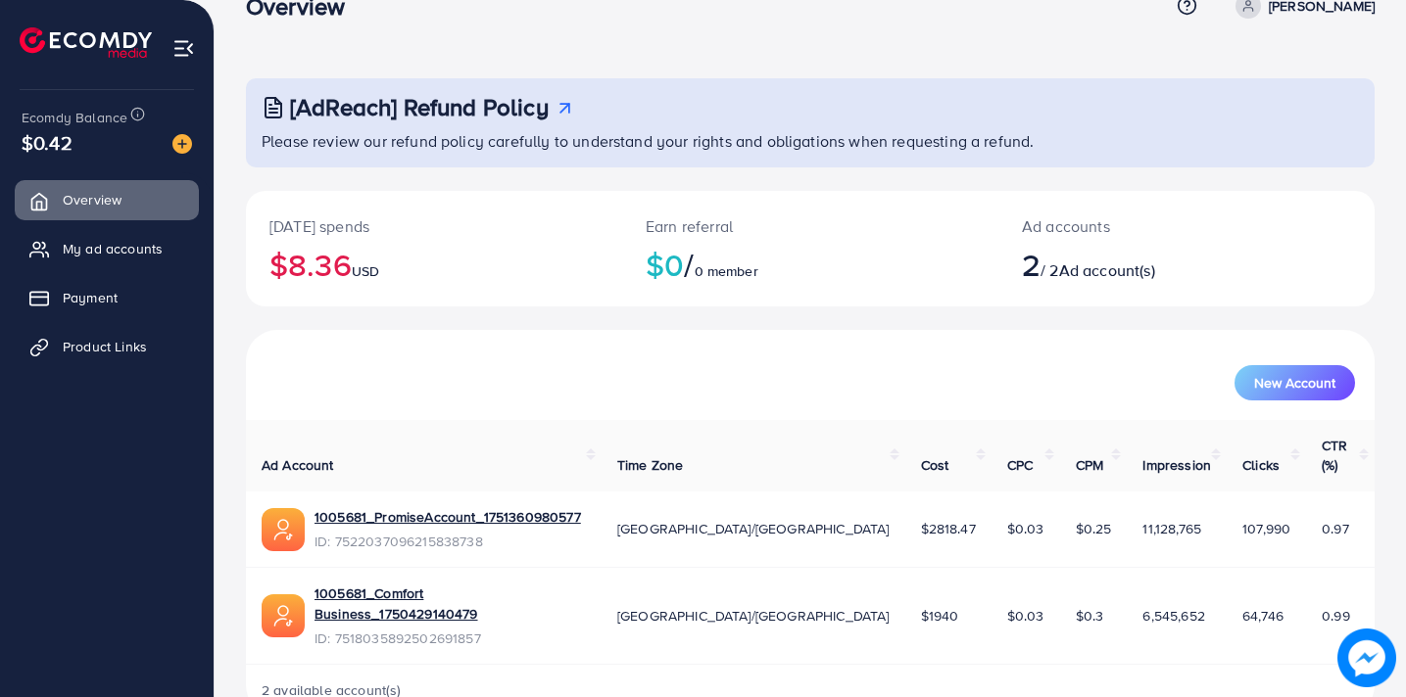
scroll to position [45, 0]
click at [127, 263] on link "My ad accounts" at bounding box center [107, 248] width 184 height 39
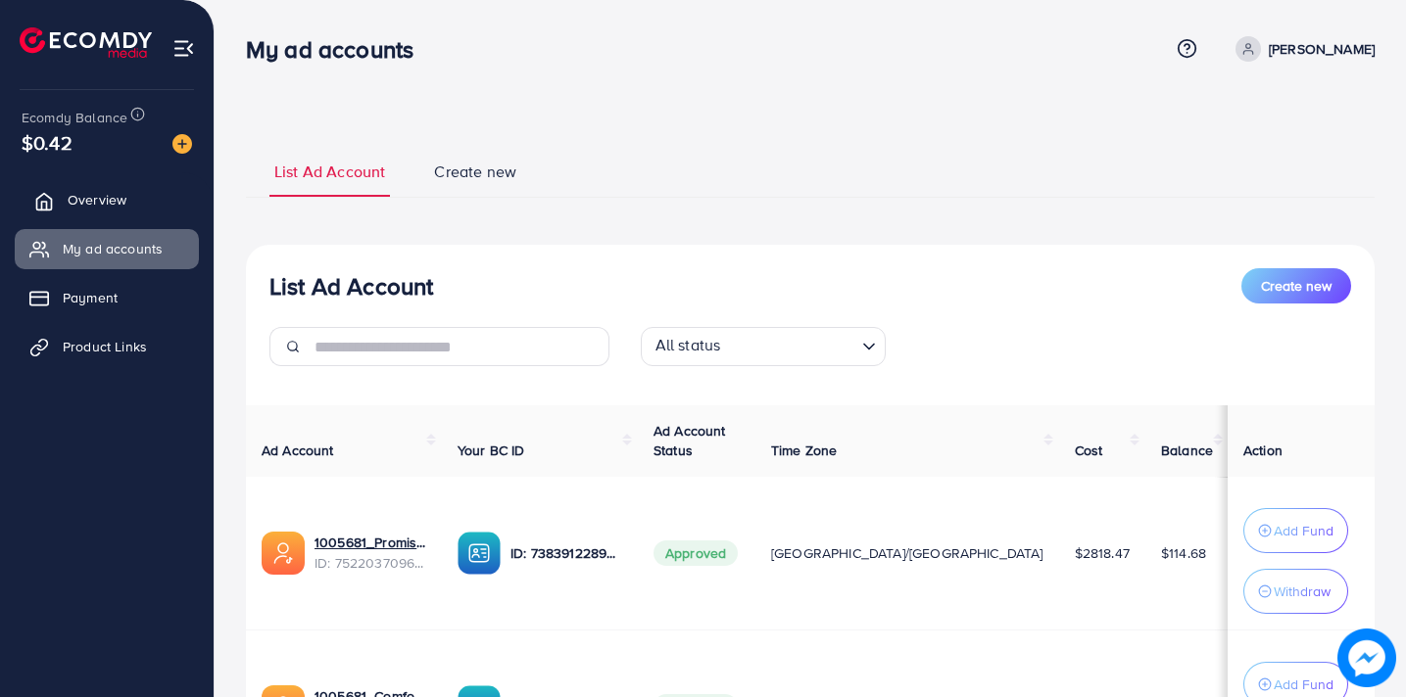
click at [167, 197] on link "Overview" at bounding box center [107, 199] width 184 height 39
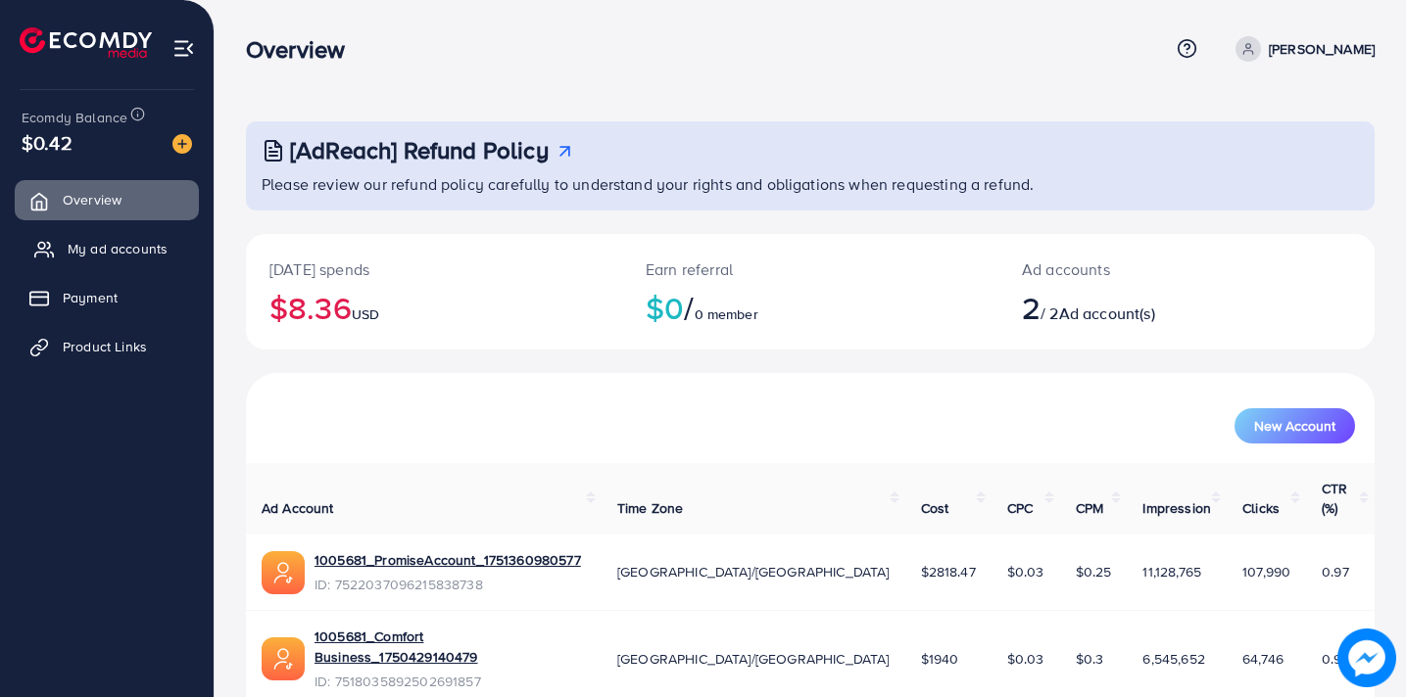
click at [135, 246] on span "My ad accounts" at bounding box center [118, 249] width 100 height 20
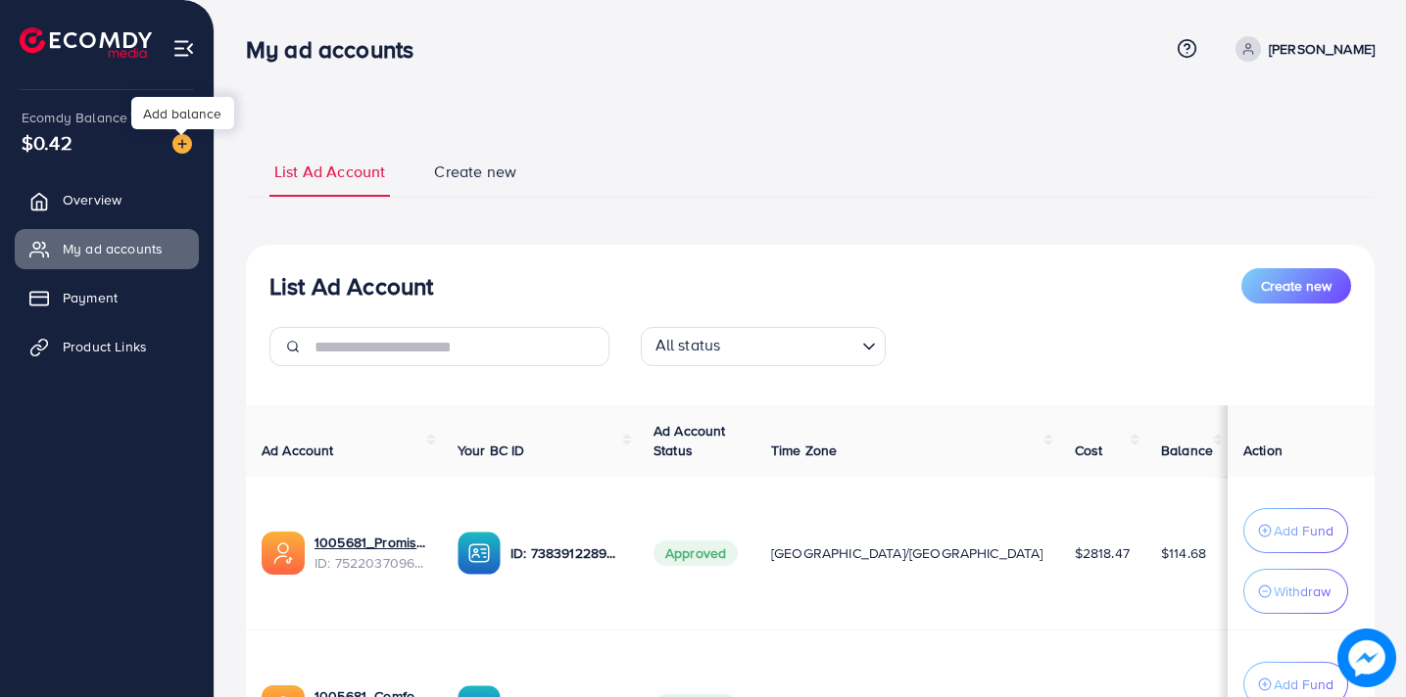
click at [190, 142] on img at bounding box center [182, 144] width 20 height 20
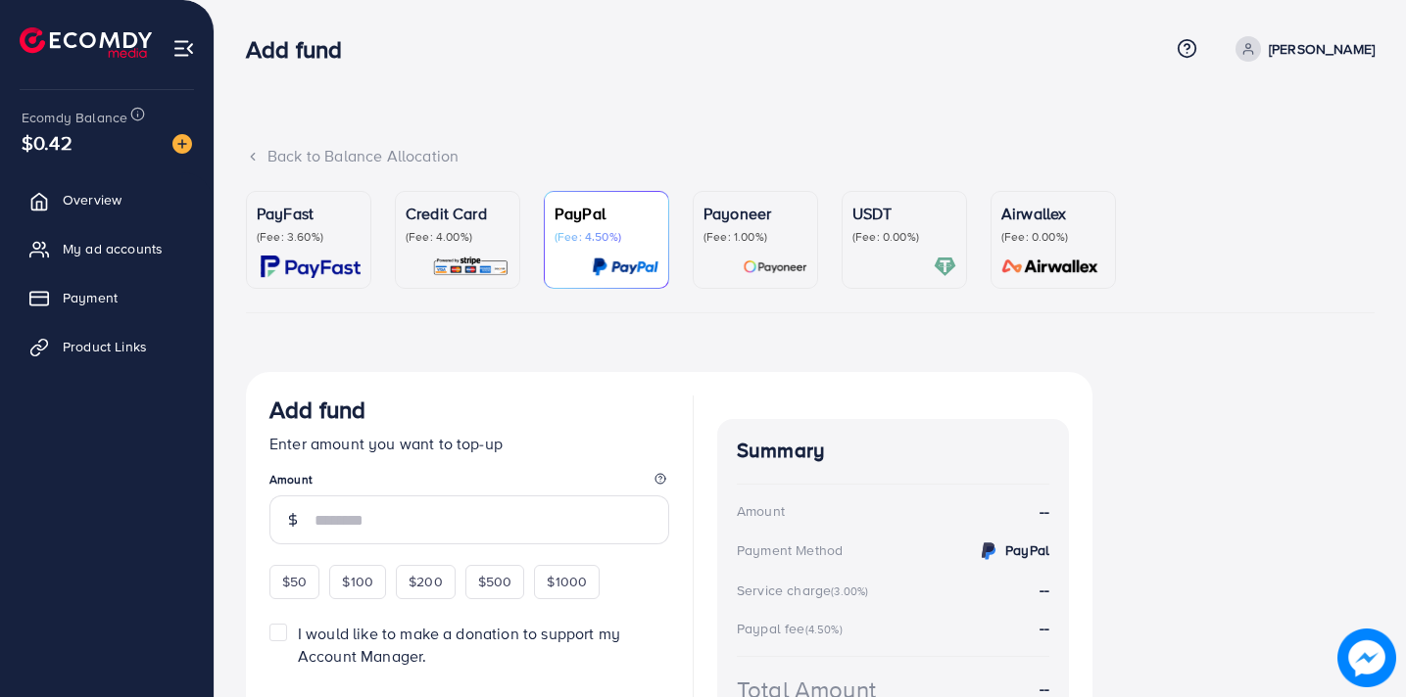
click at [849, 241] on link "USDT (Fee: 0.00%)" at bounding box center [903, 240] width 125 height 98
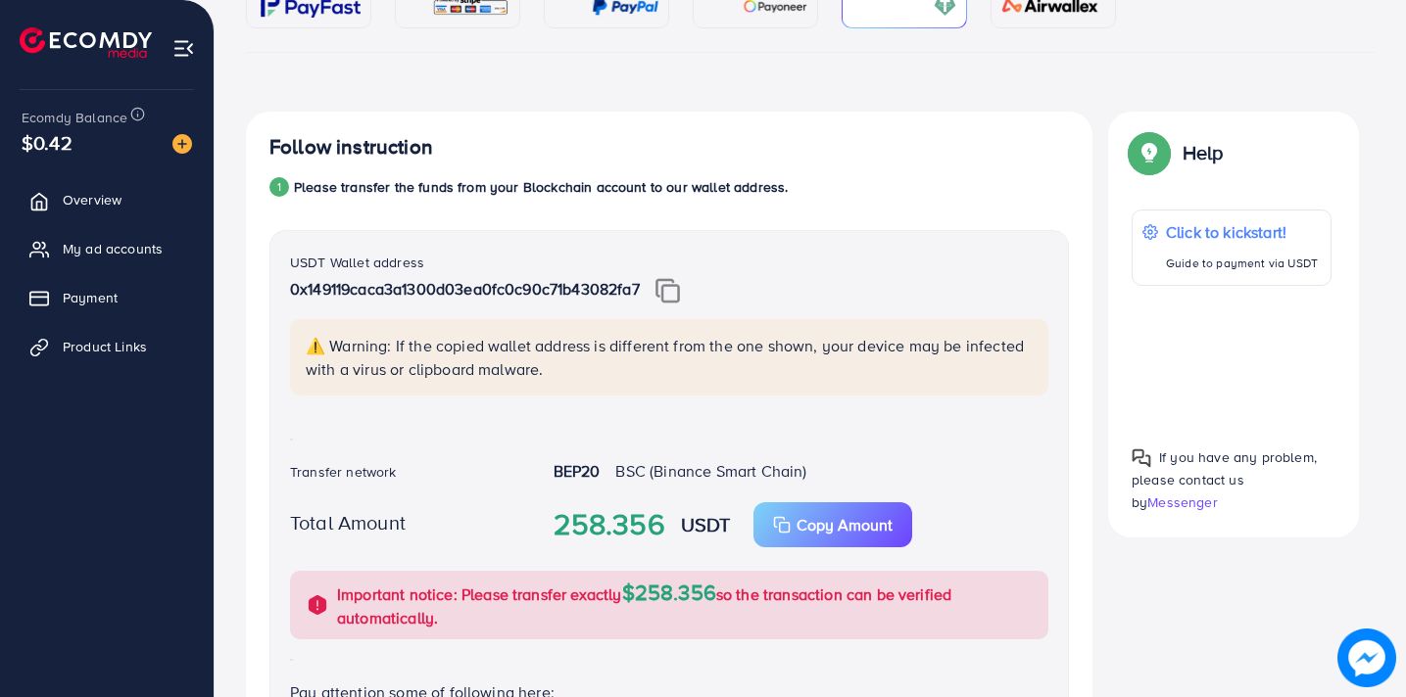
scroll to position [263, 0]
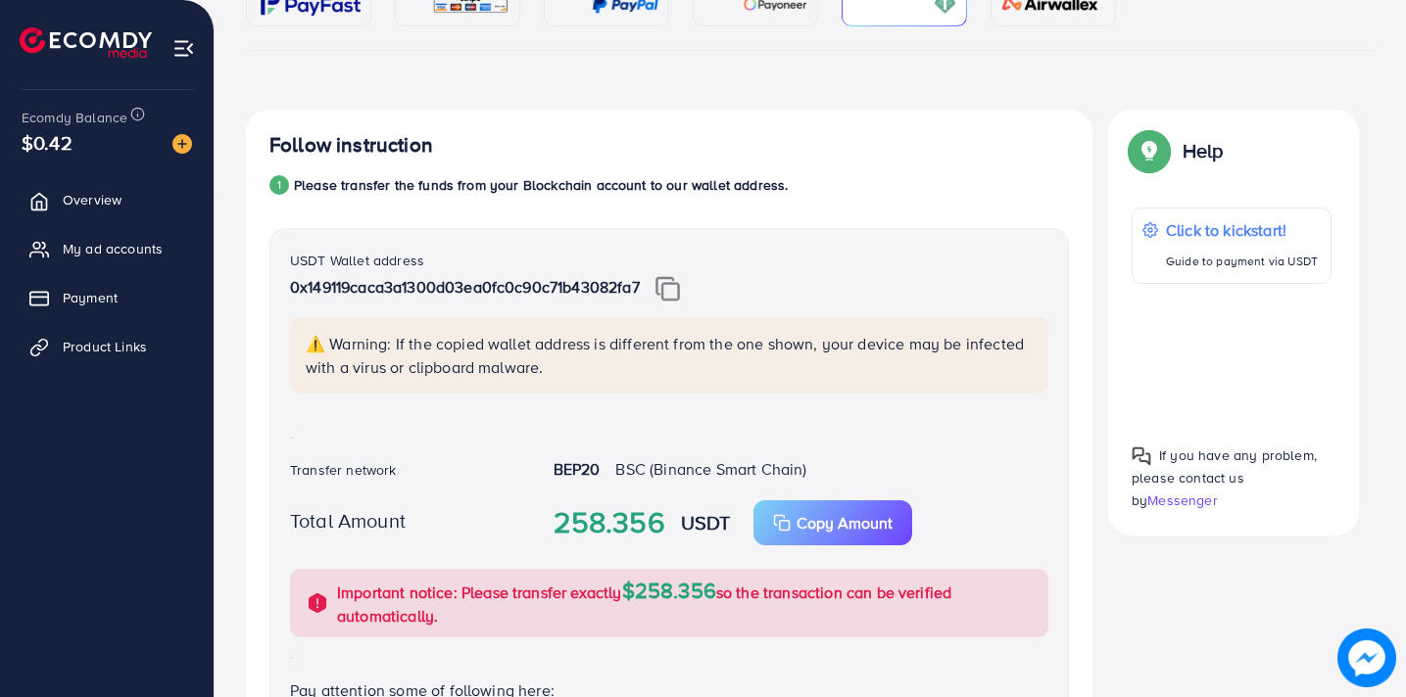
click at [676, 297] on img at bounding box center [667, 288] width 24 height 25
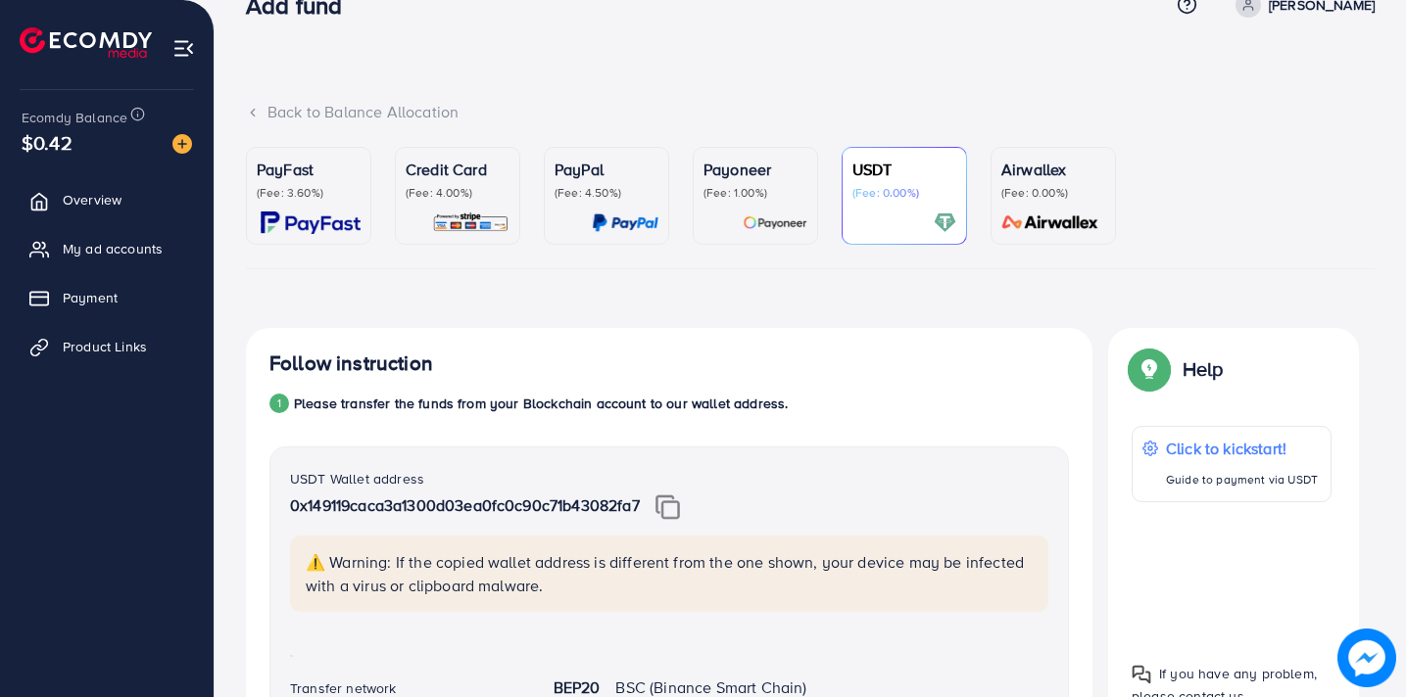
scroll to position [0, 0]
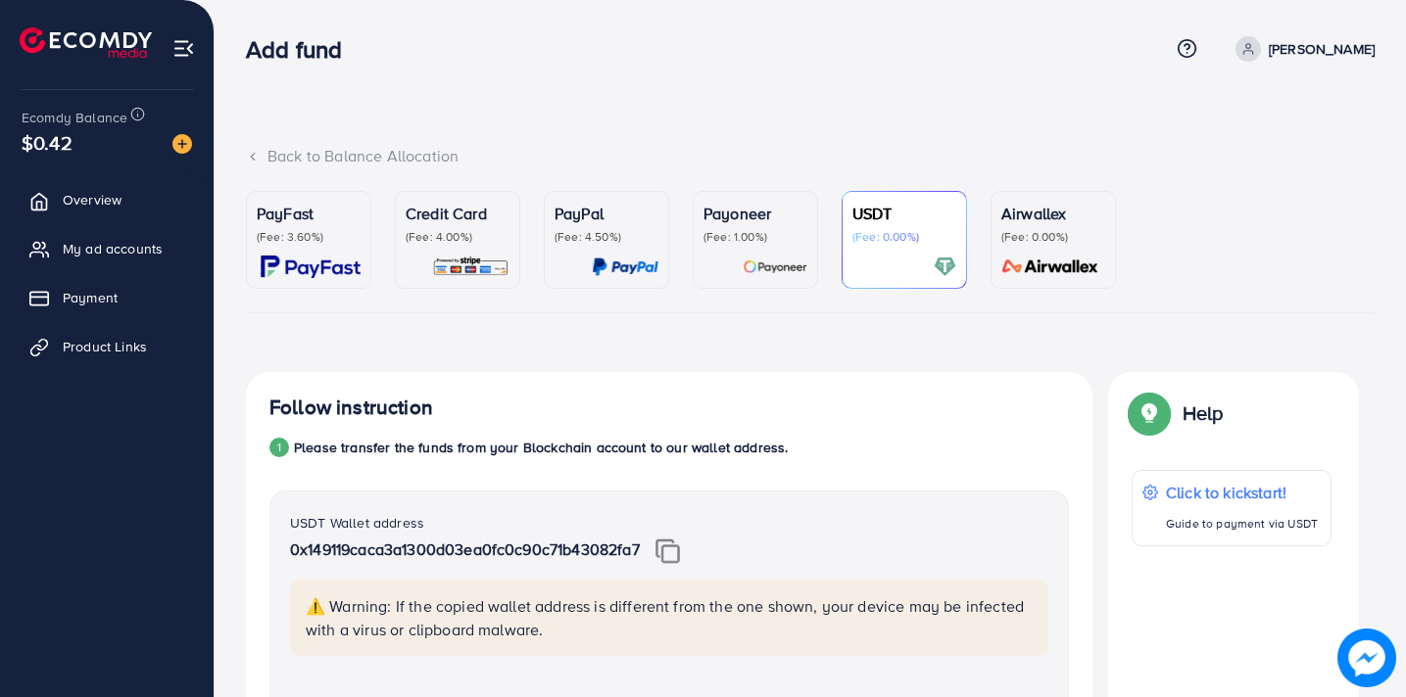
click at [407, 252] on div "Credit Card (Fee: 4.00%)" at bounding box center [458, 240] width 104 height 76
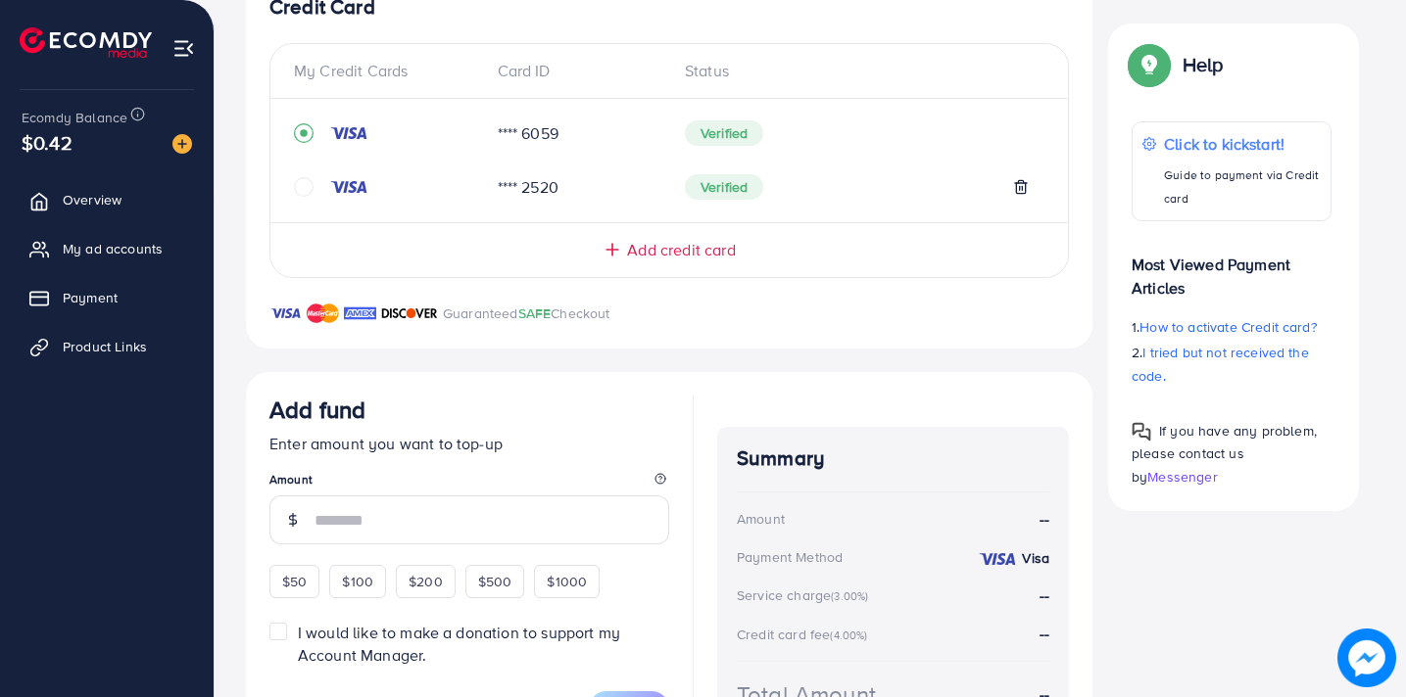
scroll to position [537, 0]
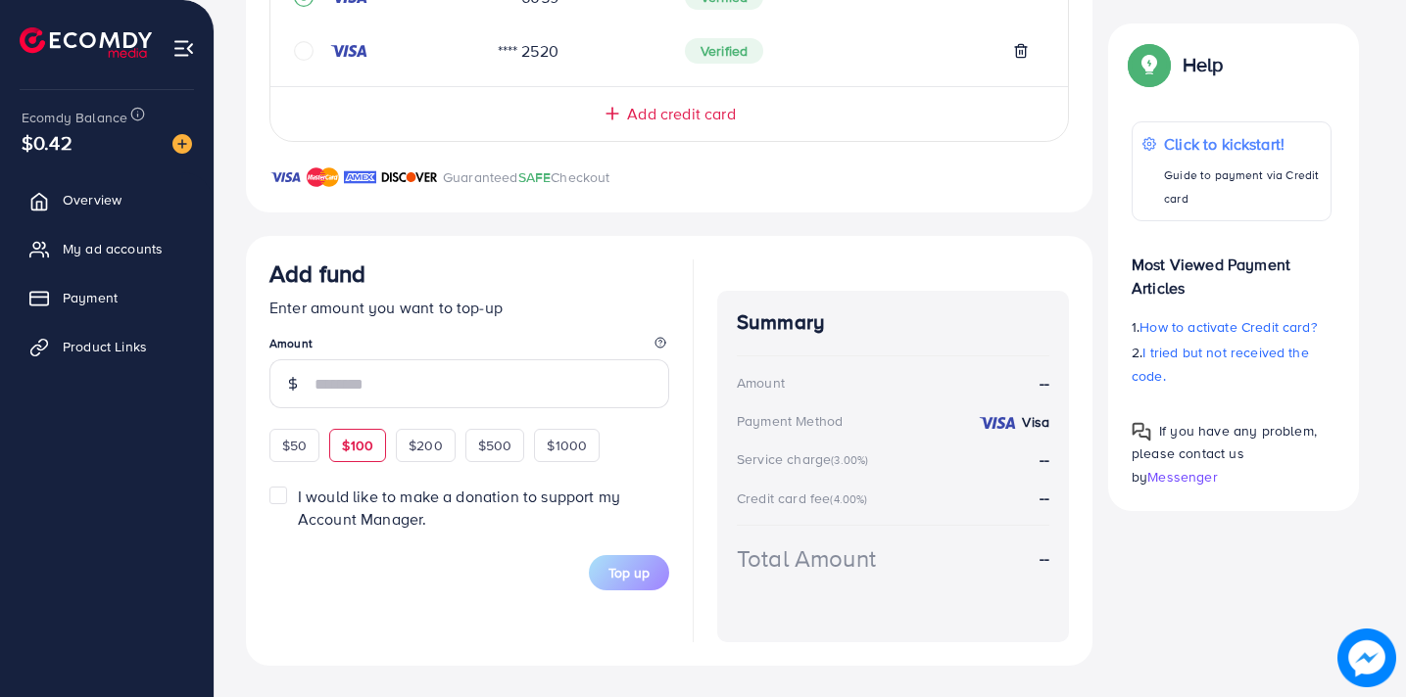
click at [358, 445] on span "$100" at bounding box center [357, 446] width 31 height 20
type input "***"
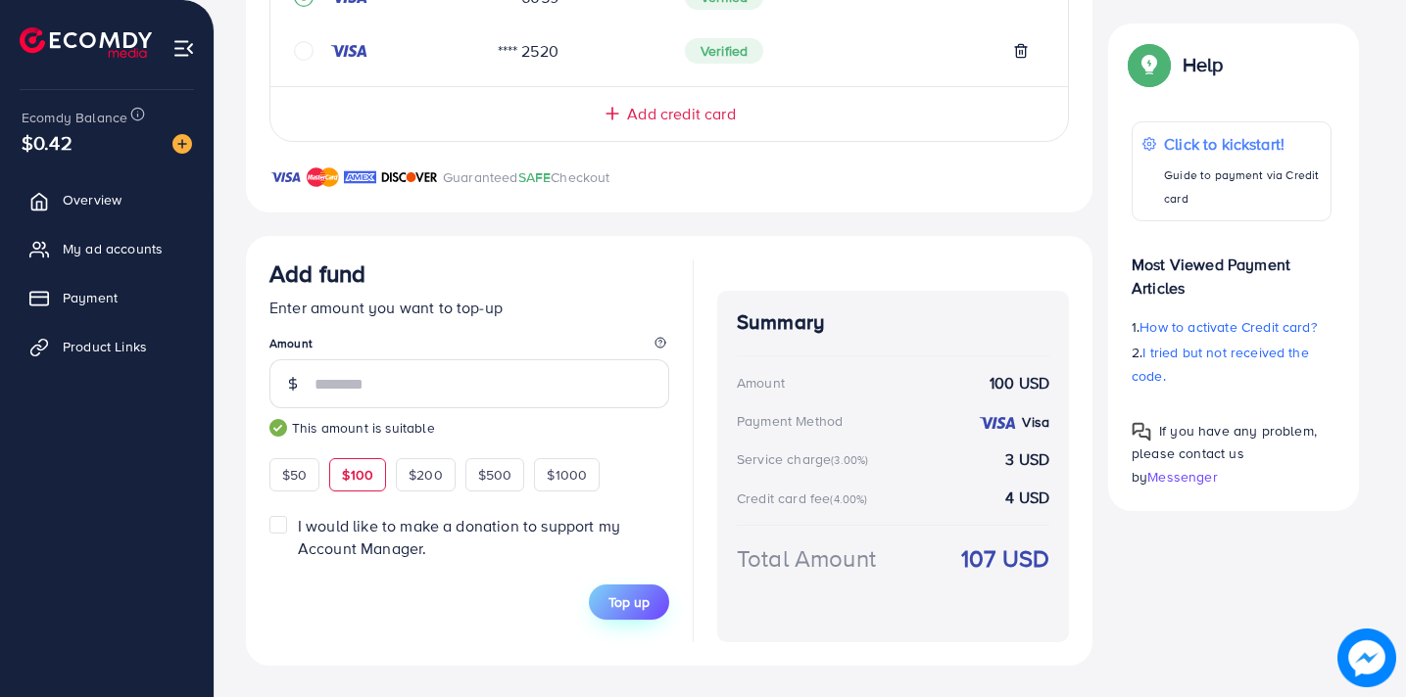
click at [636, 599] on span "Top up" at bounding box center [628, 603] width 41 height 20
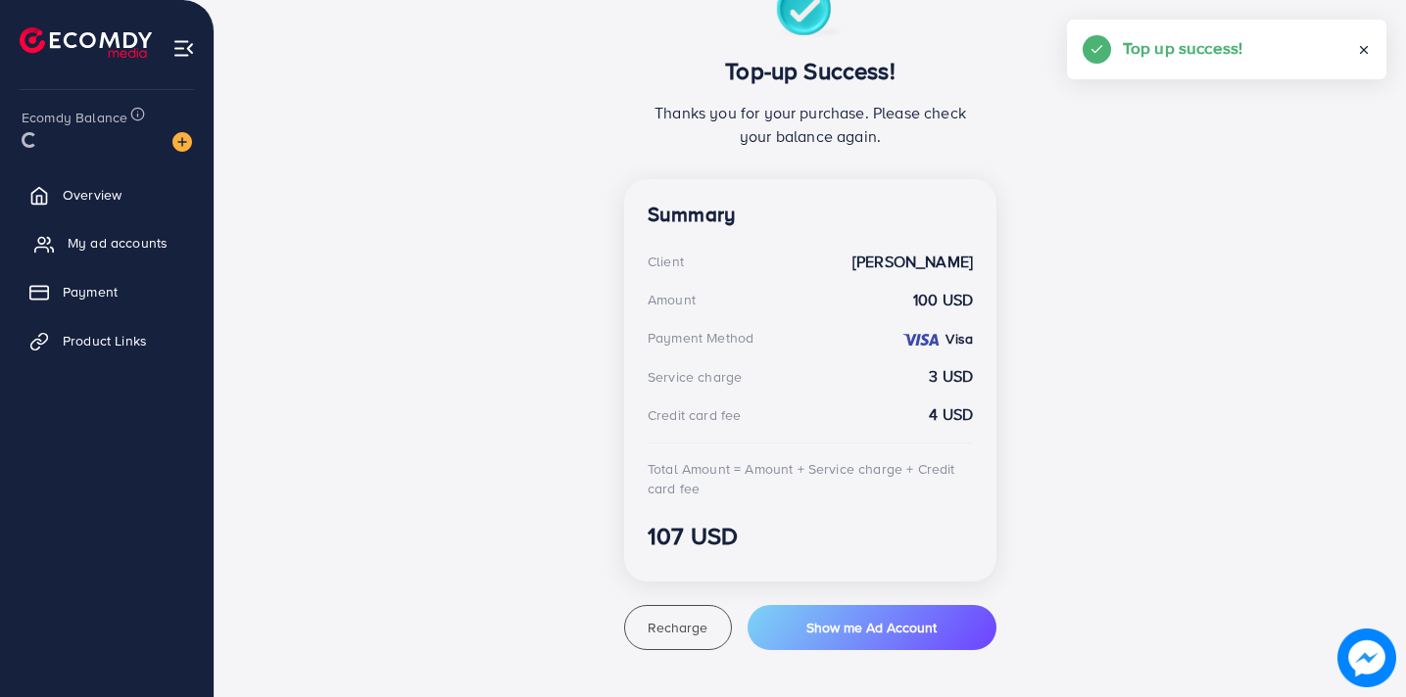
scroll to position [391, 0]
click at [132, 253] on span "My ad accounts" at bounding box center [118, 249] width 100 height 20
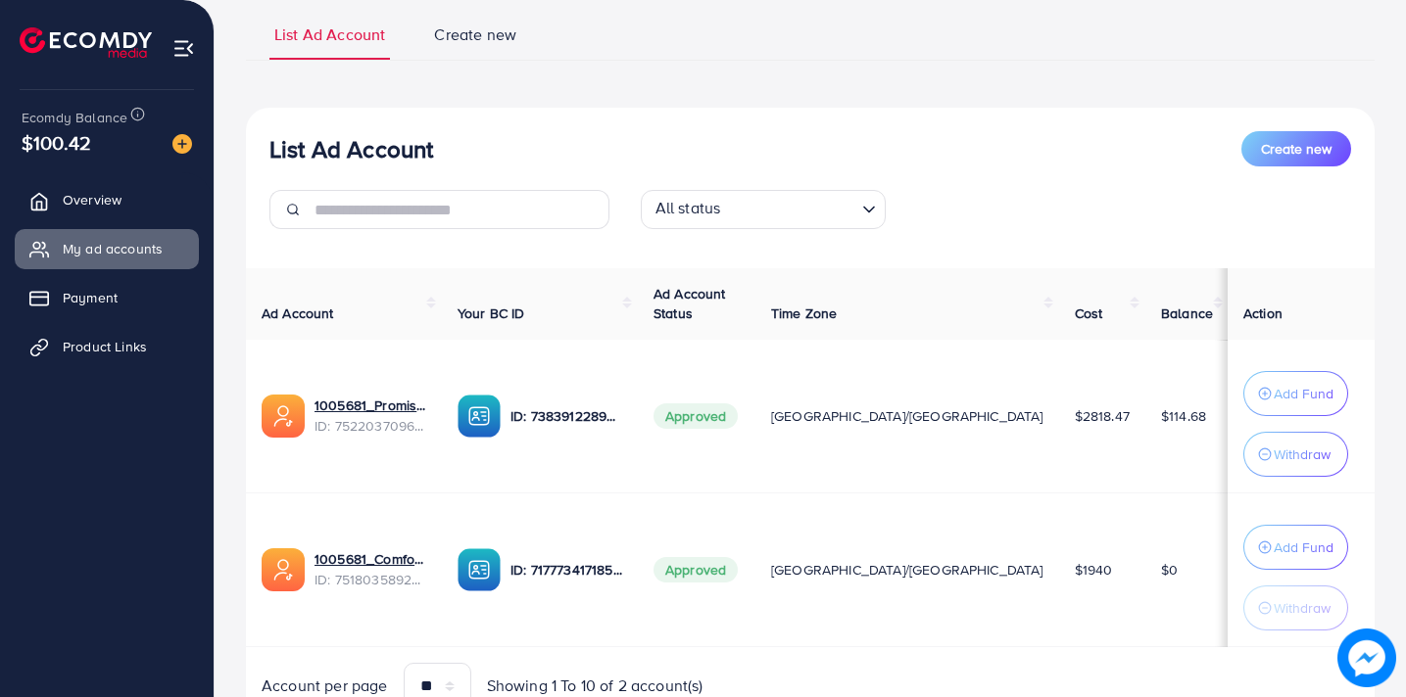
scroll to position [228, 0]
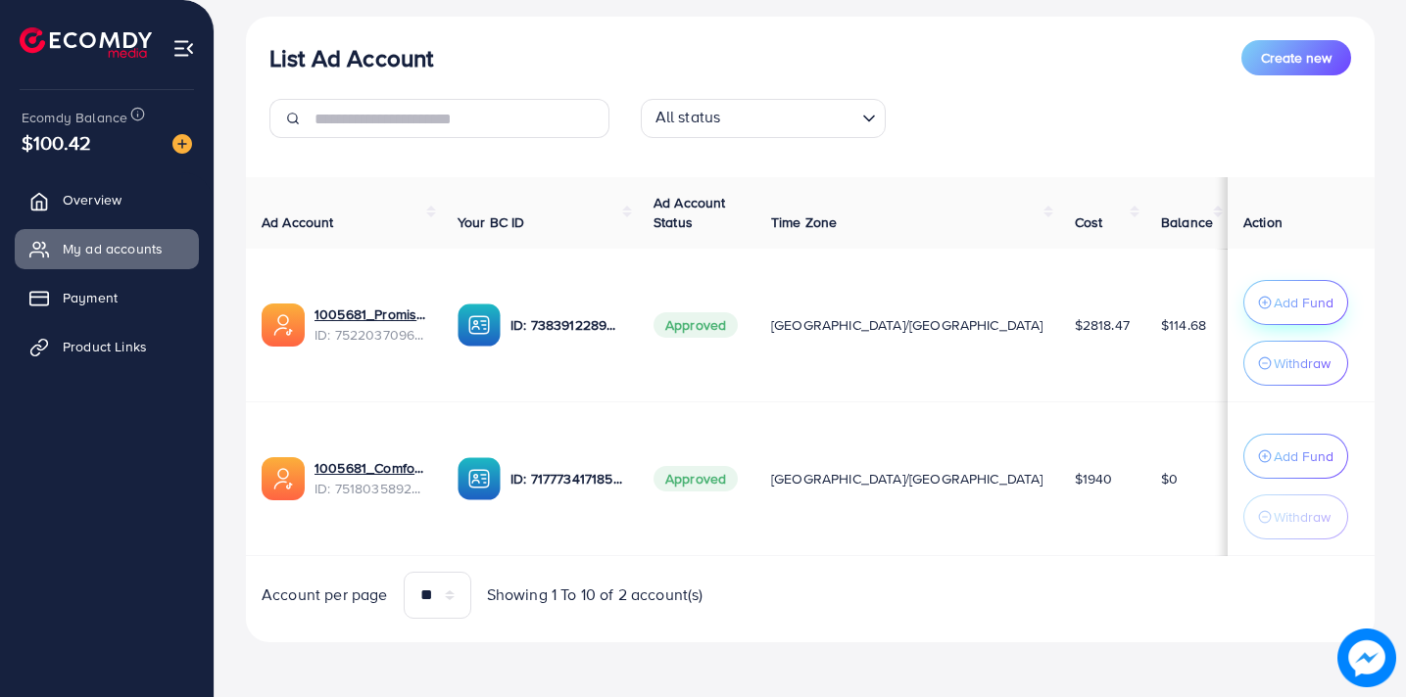
click at [1273, 291] on p "Add Fund" at bounding box center [1303, 303] width 60 height 24
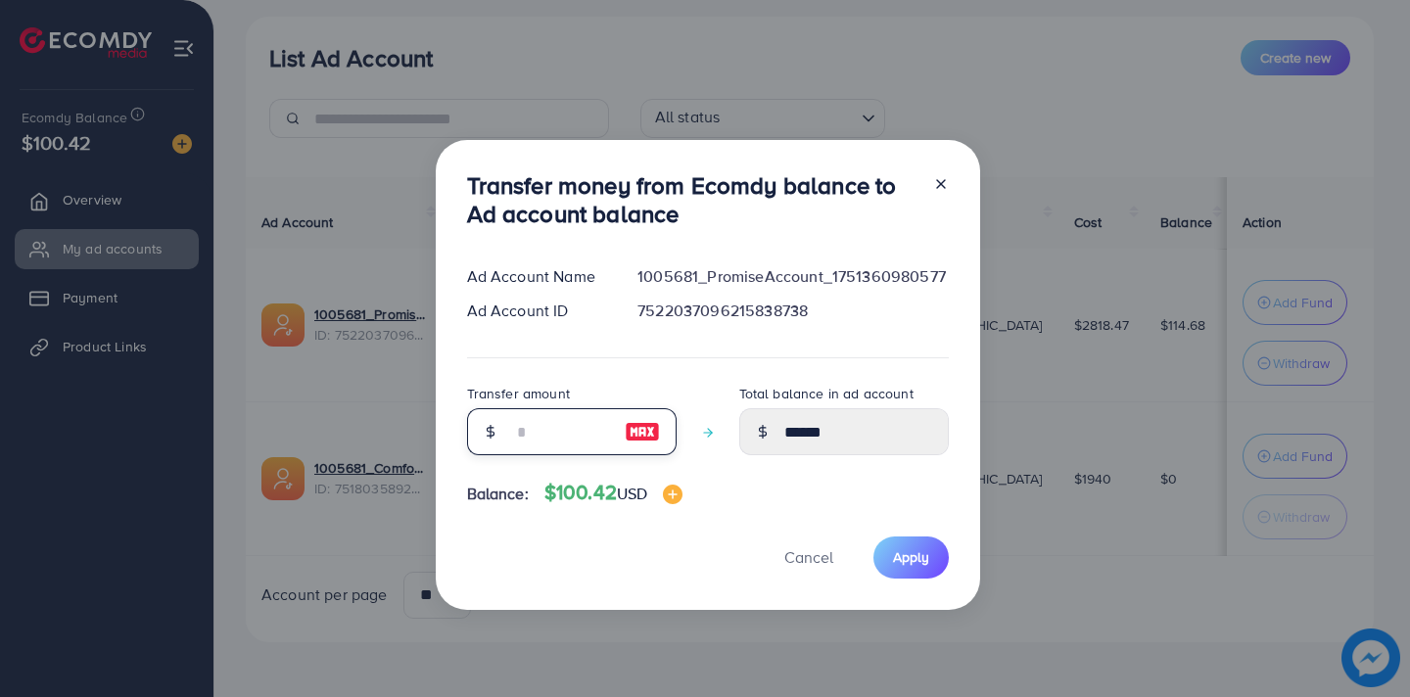
click at [550, 431] on input "number" at bounding box center [561, 431] width 98 height 47
type input "*"
type input "******"
type input "**"
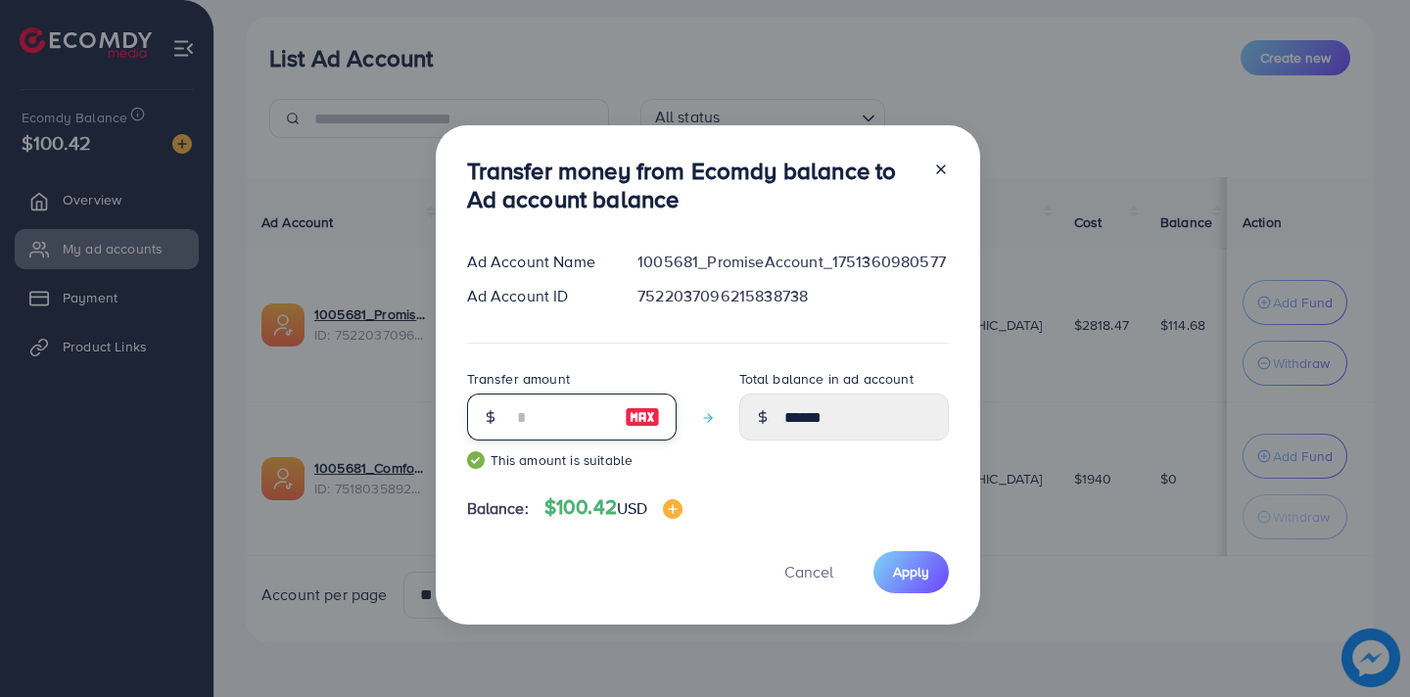
type input "******"
type input "**"
click at [895, 564] on span "Apply" at bounding box center [911, 572] width 36 height 20
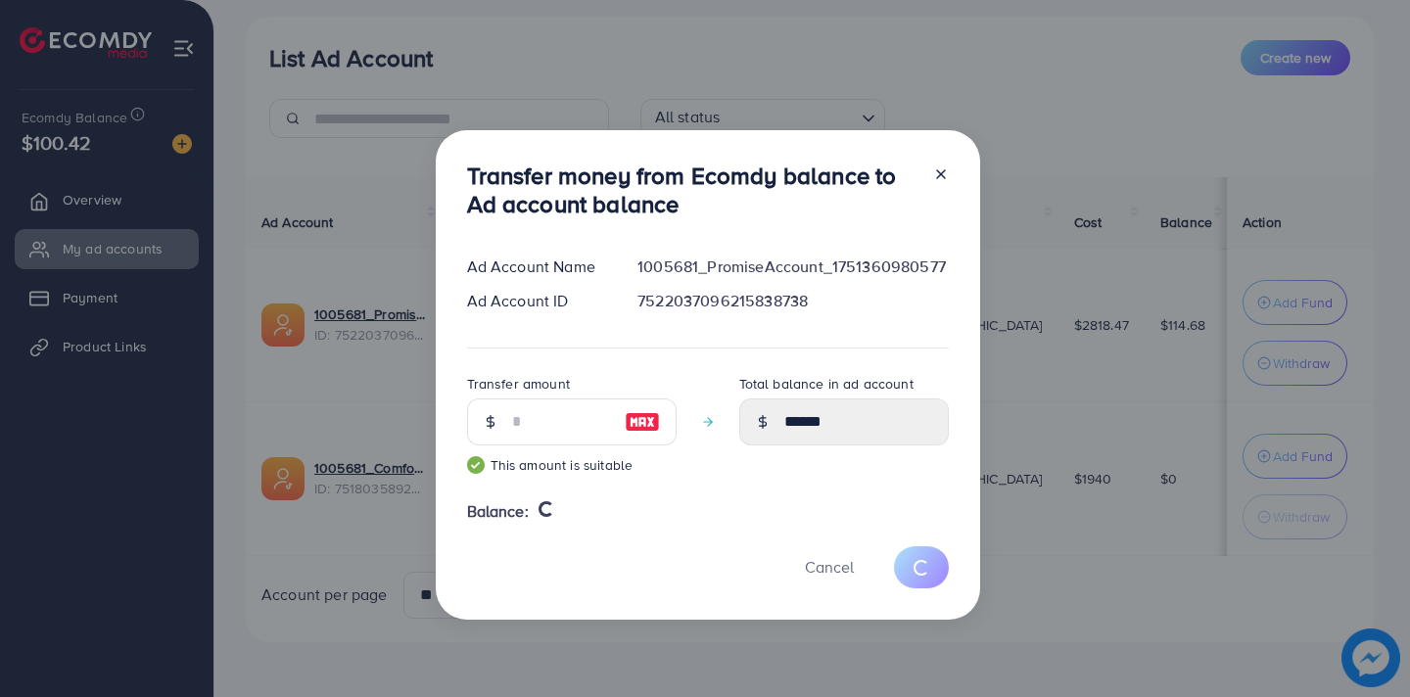
type input "******"
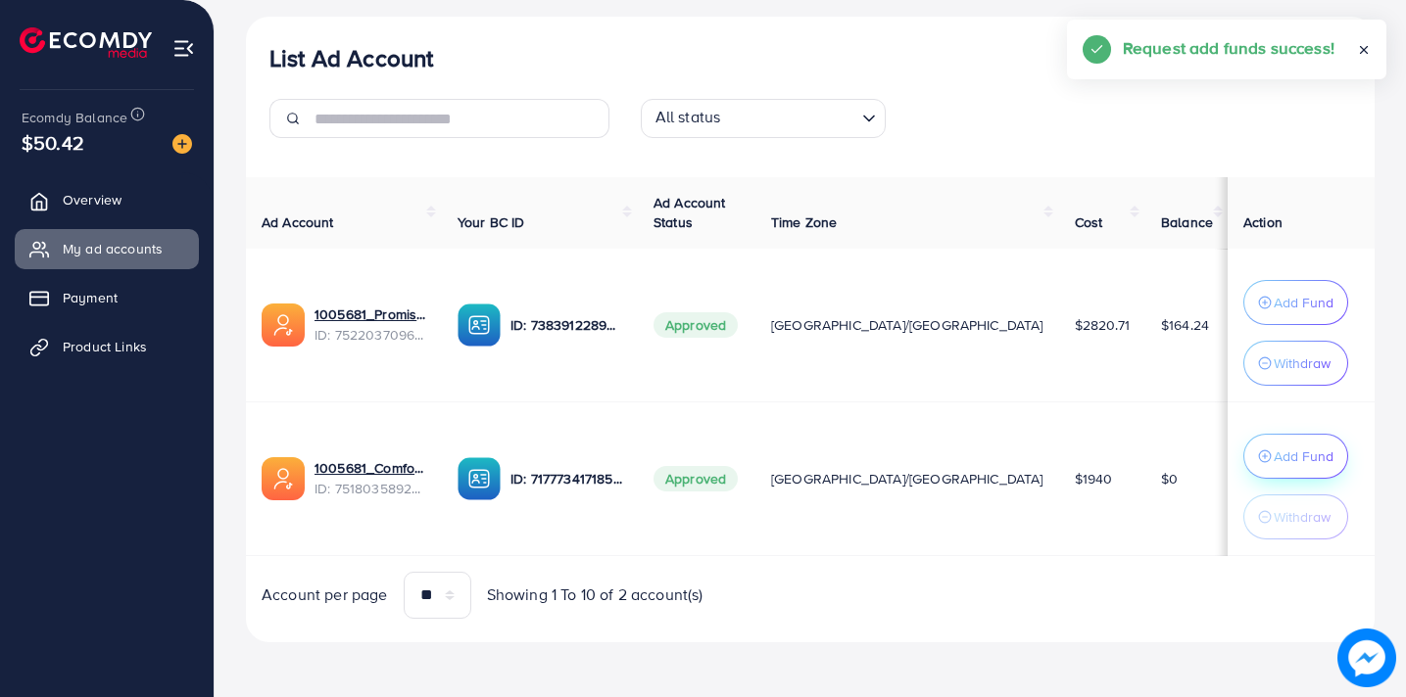
click at [1273, 463] on p "Add Fund" at bounding box center [1303, 457] width 60 height 24
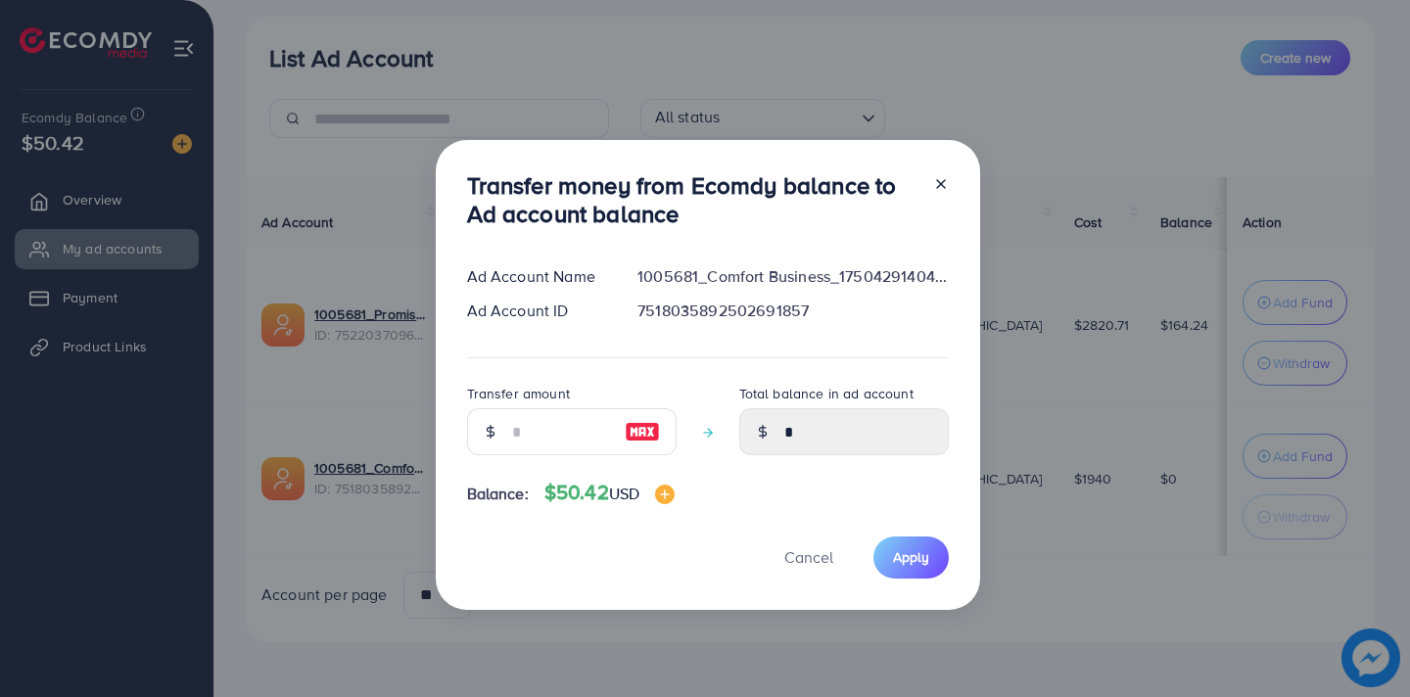
click at [648, 437] on img at bounding box center [642, 432] width 35 height 24
type input "**"
type input "*****"
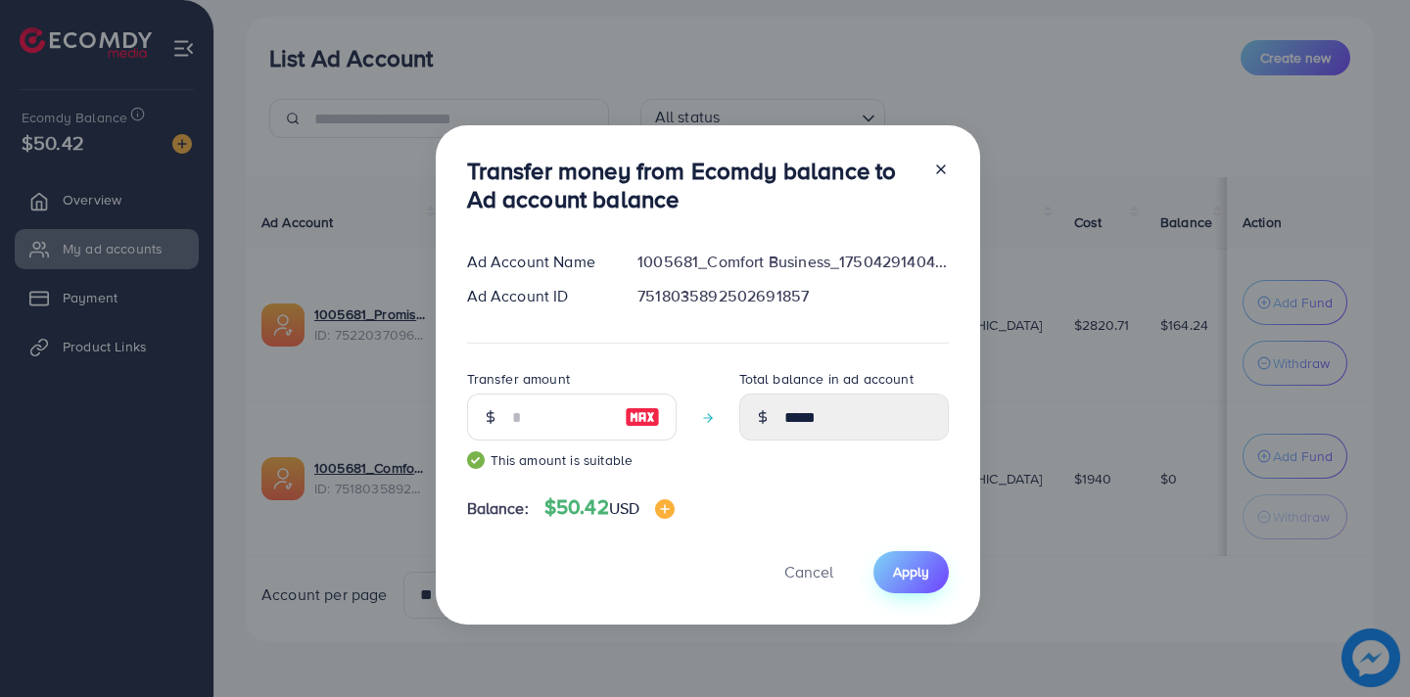
click at [906, 554] on button "Apply" at bounding box center [911, 572] width 75 height 42
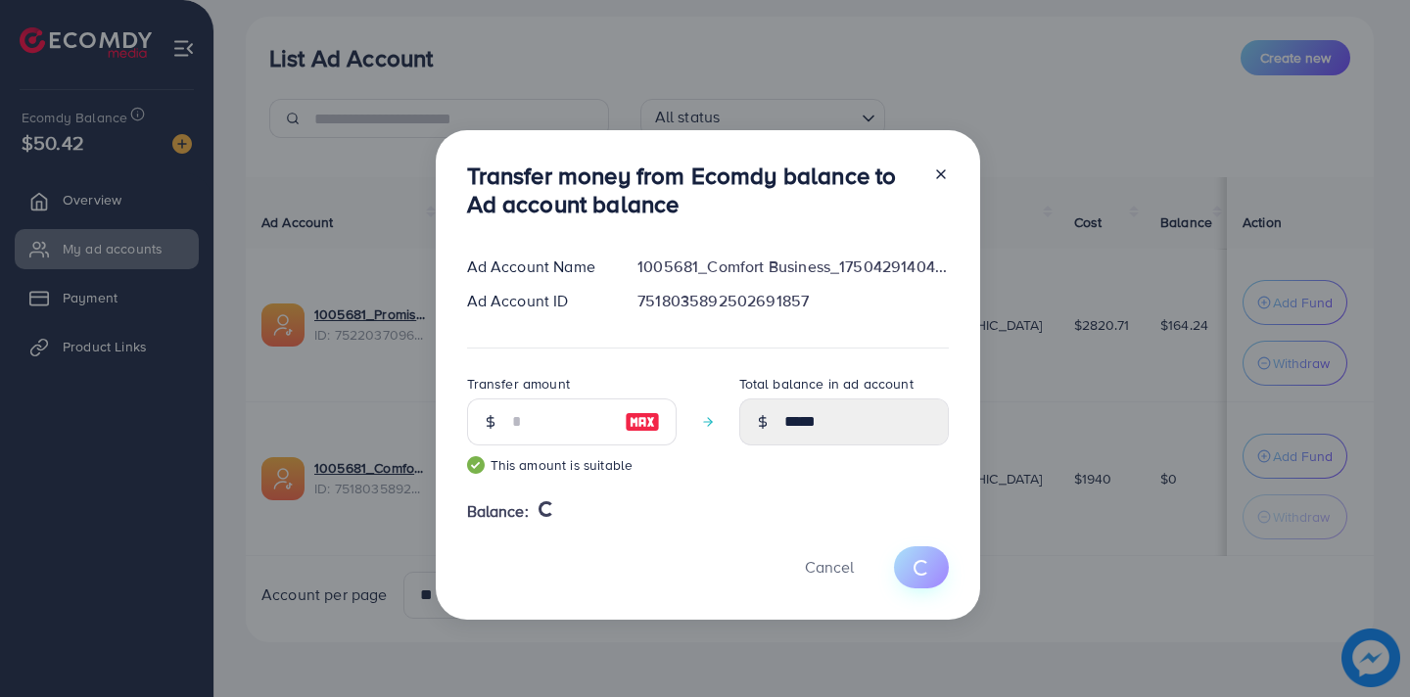
type input "*"
